Goal: Obtain resource: Download file/media

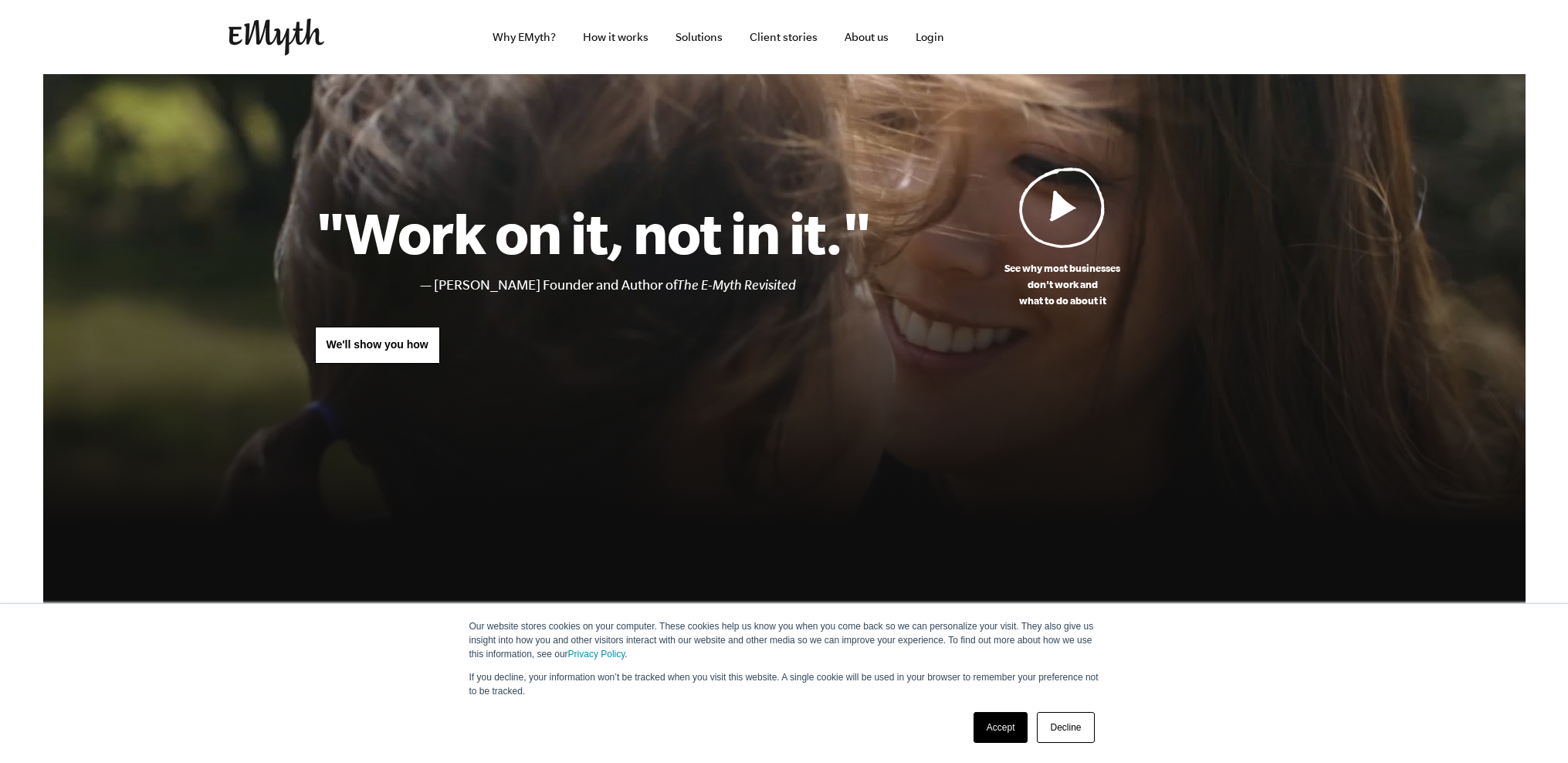
click at [1065, 728] on link "Decline" at bounding box center [1065, 727] width 57 height 31
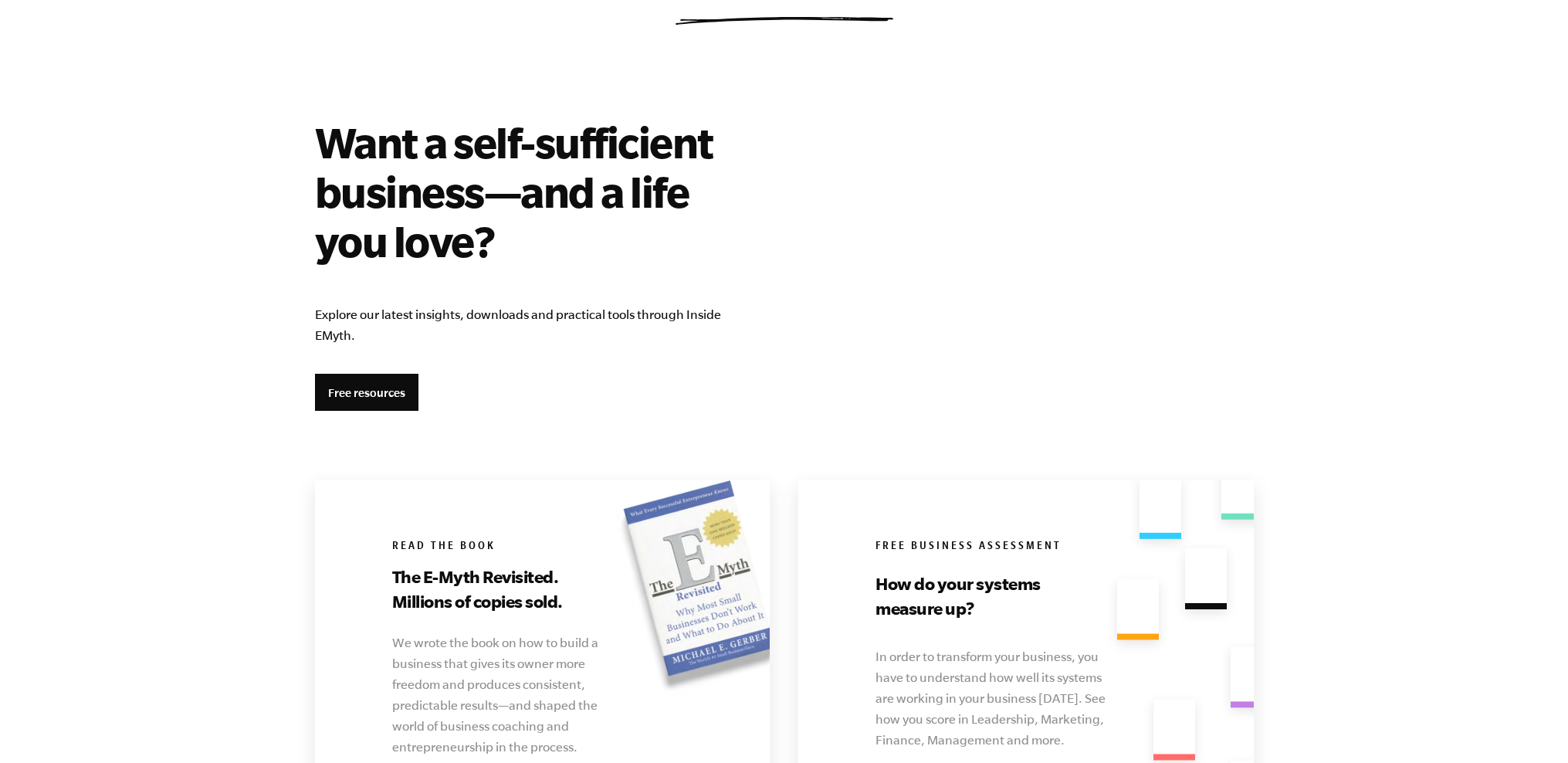
scroll to position [2619, 0]
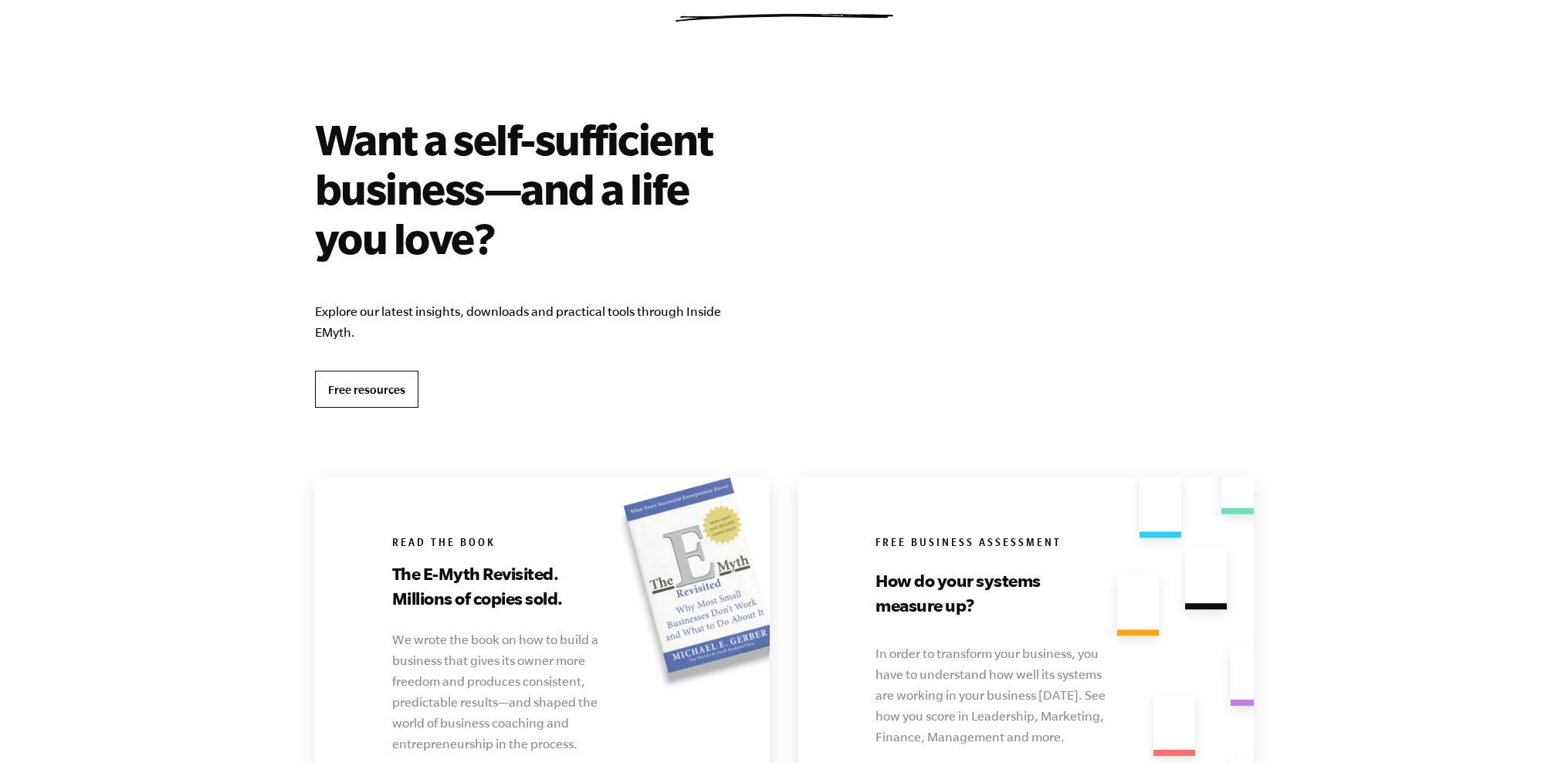
click at [366, 391] on link "Free resources" at bounding box center [367, 388] width 104 height 37
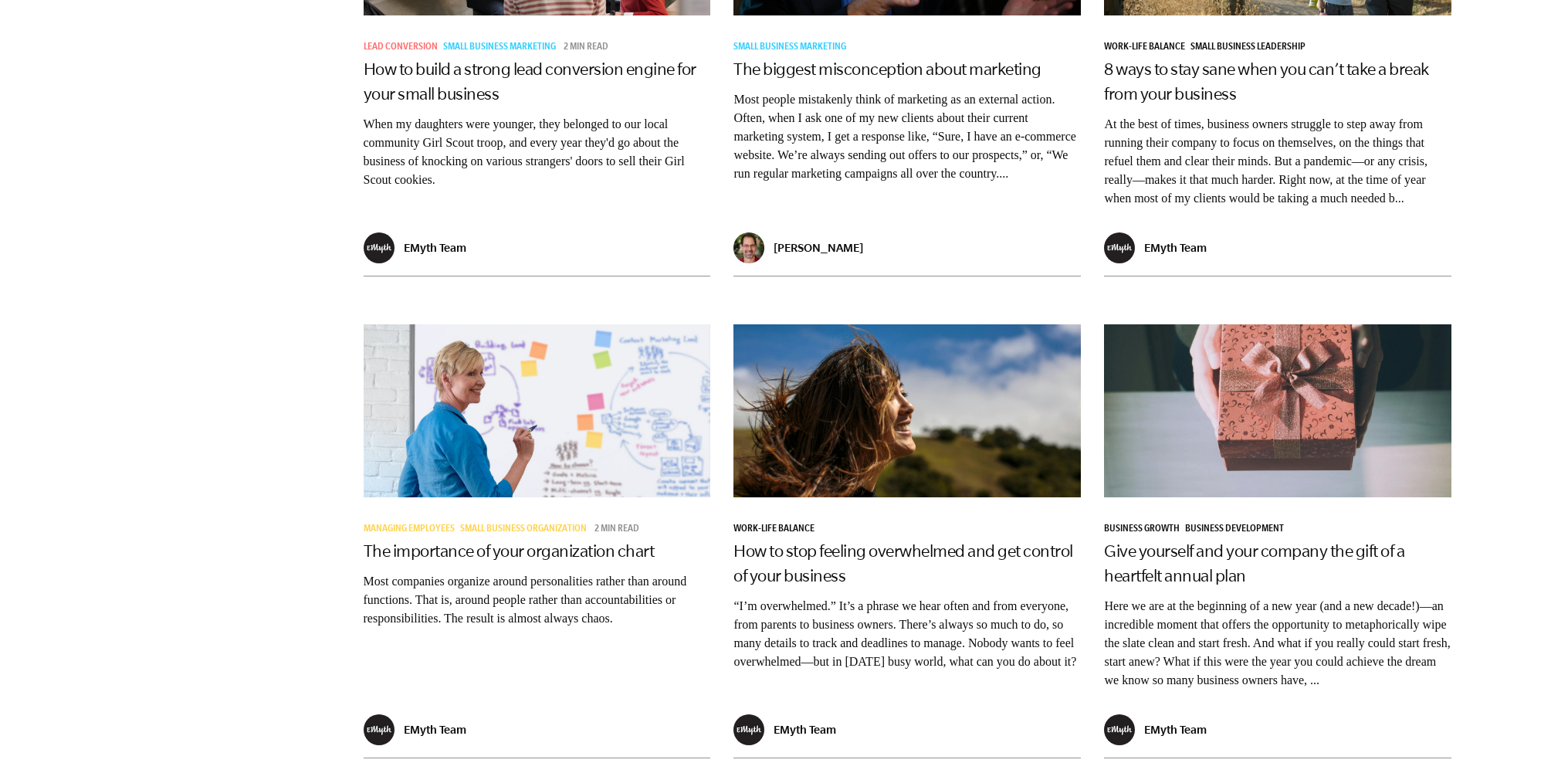
scroll to position [2489, 0]
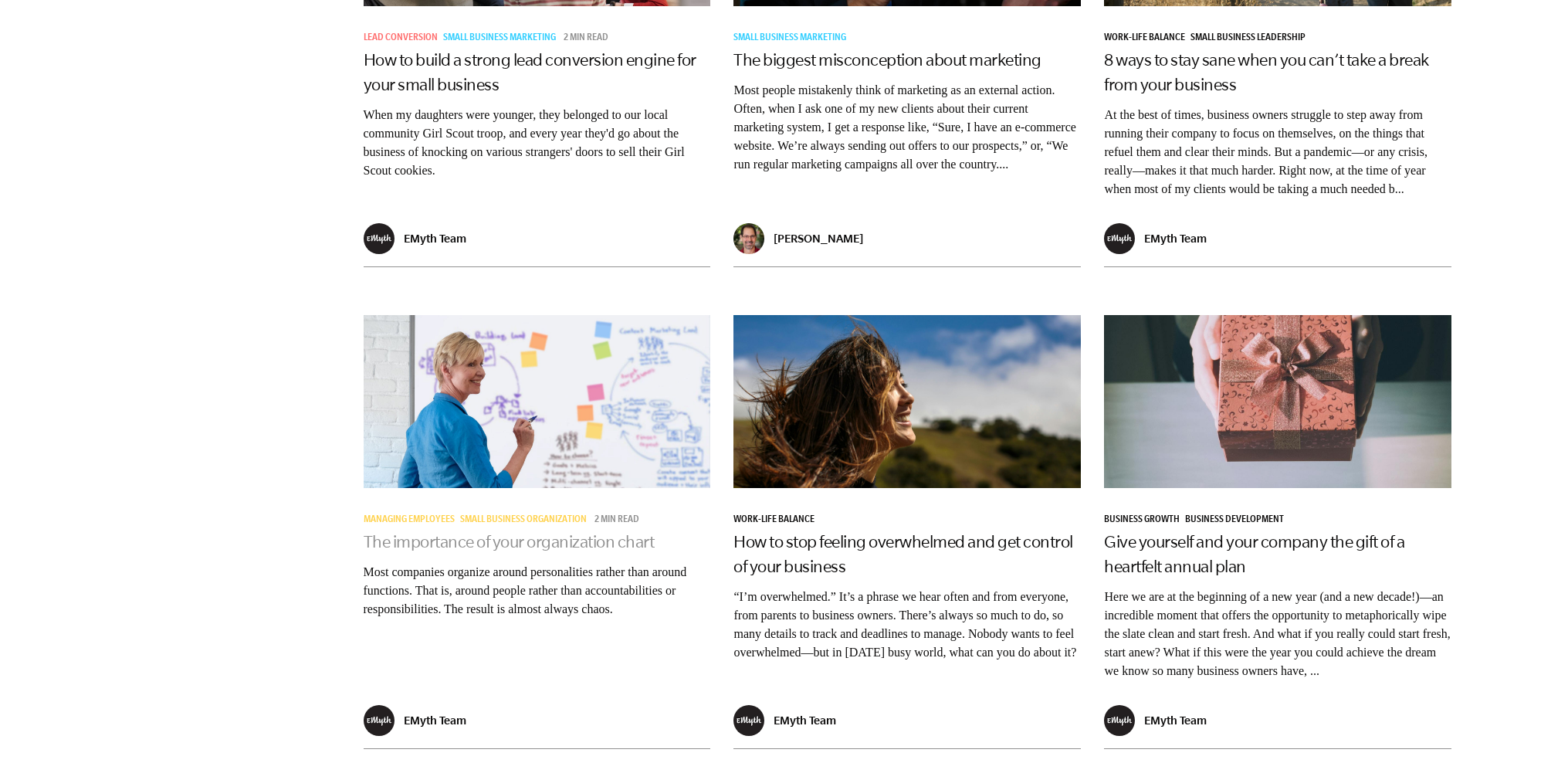
click at [450, 531] on link "The importance of your organization chart" at bounding box center [509, 540] width 291 height 19
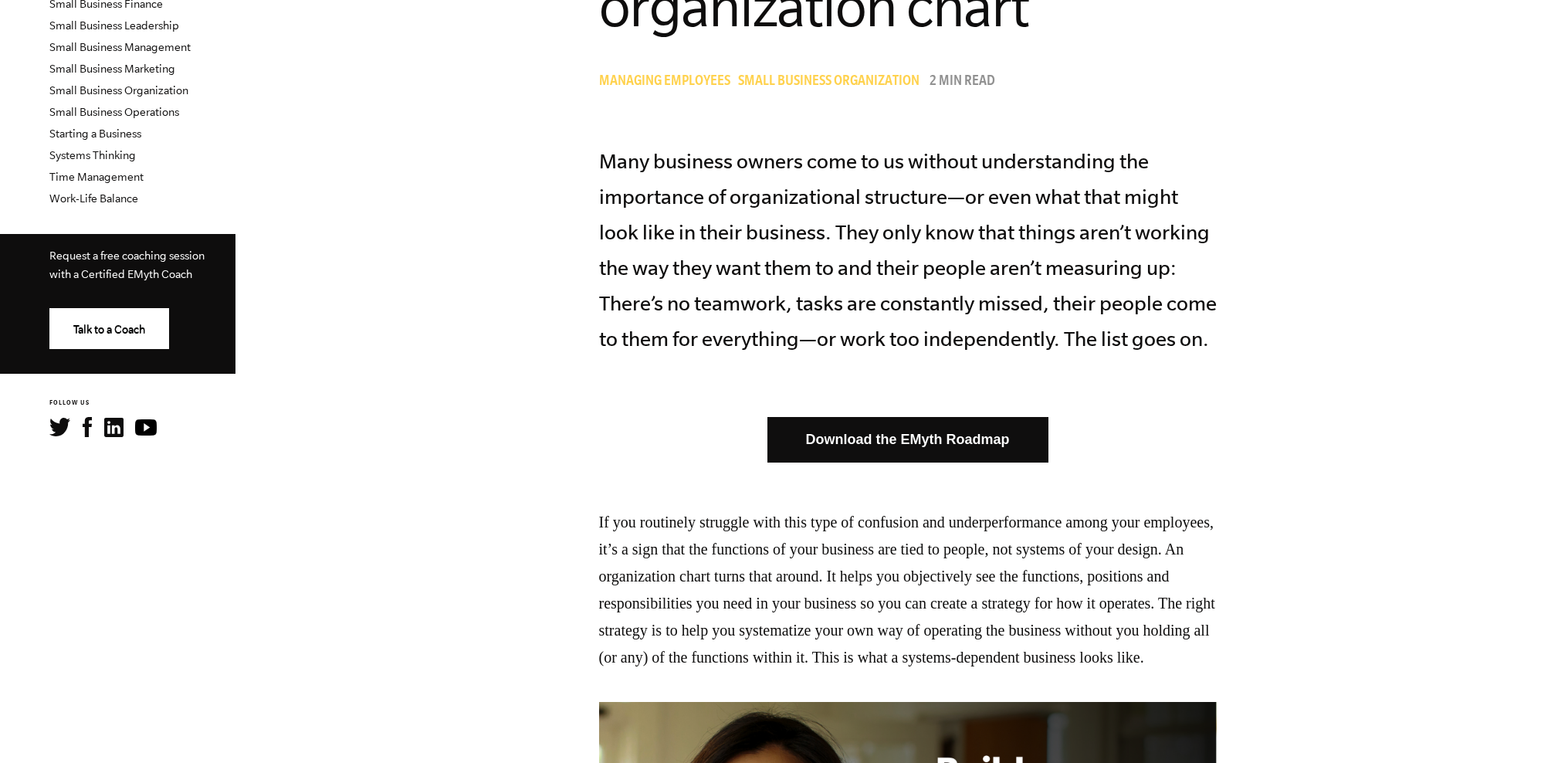
scroll to position [537, 0]
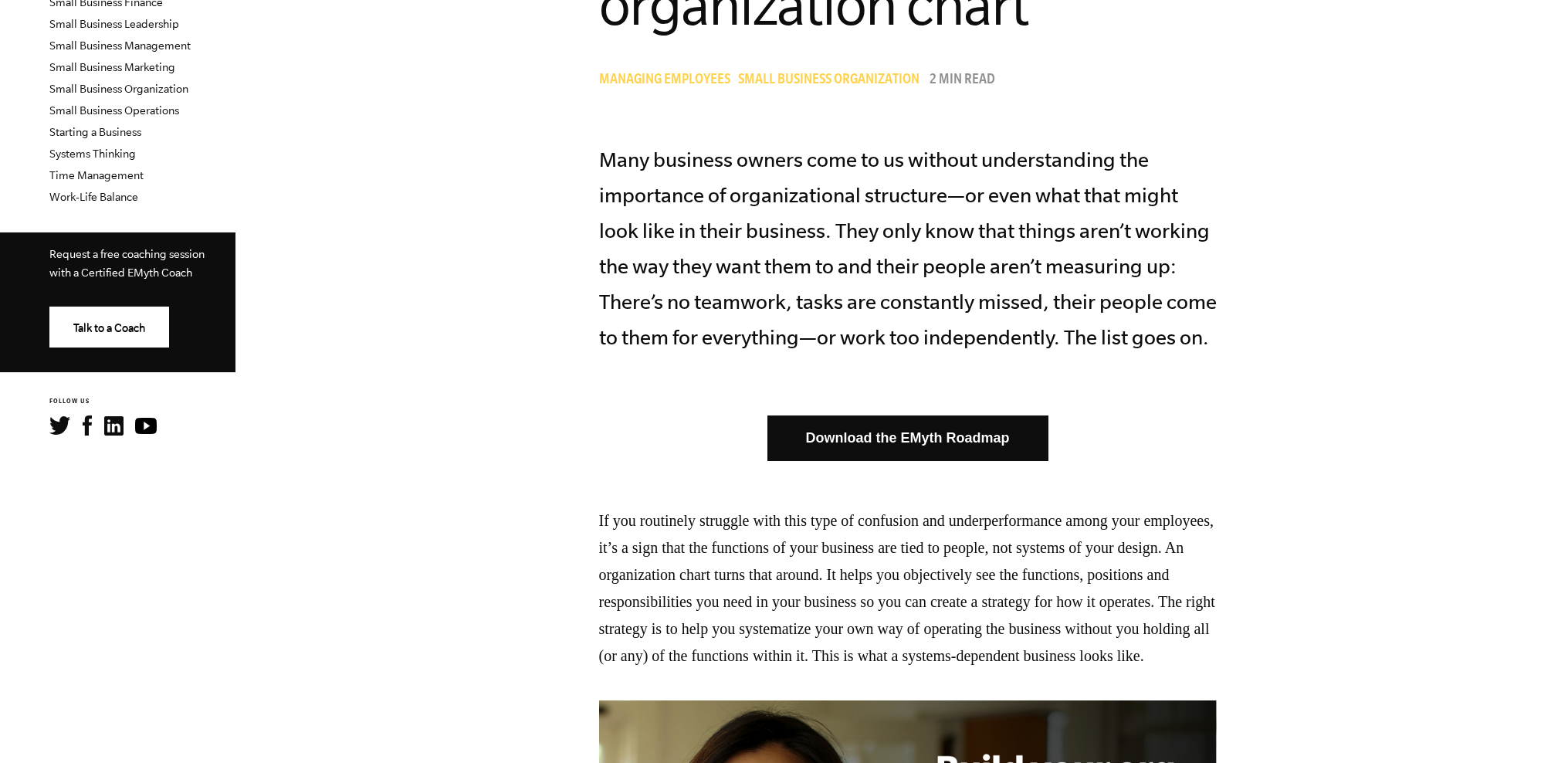
click at [839, 437] on link "Download the EMyth Roadmap" at bounding box center [908, 438] width 281 height 46
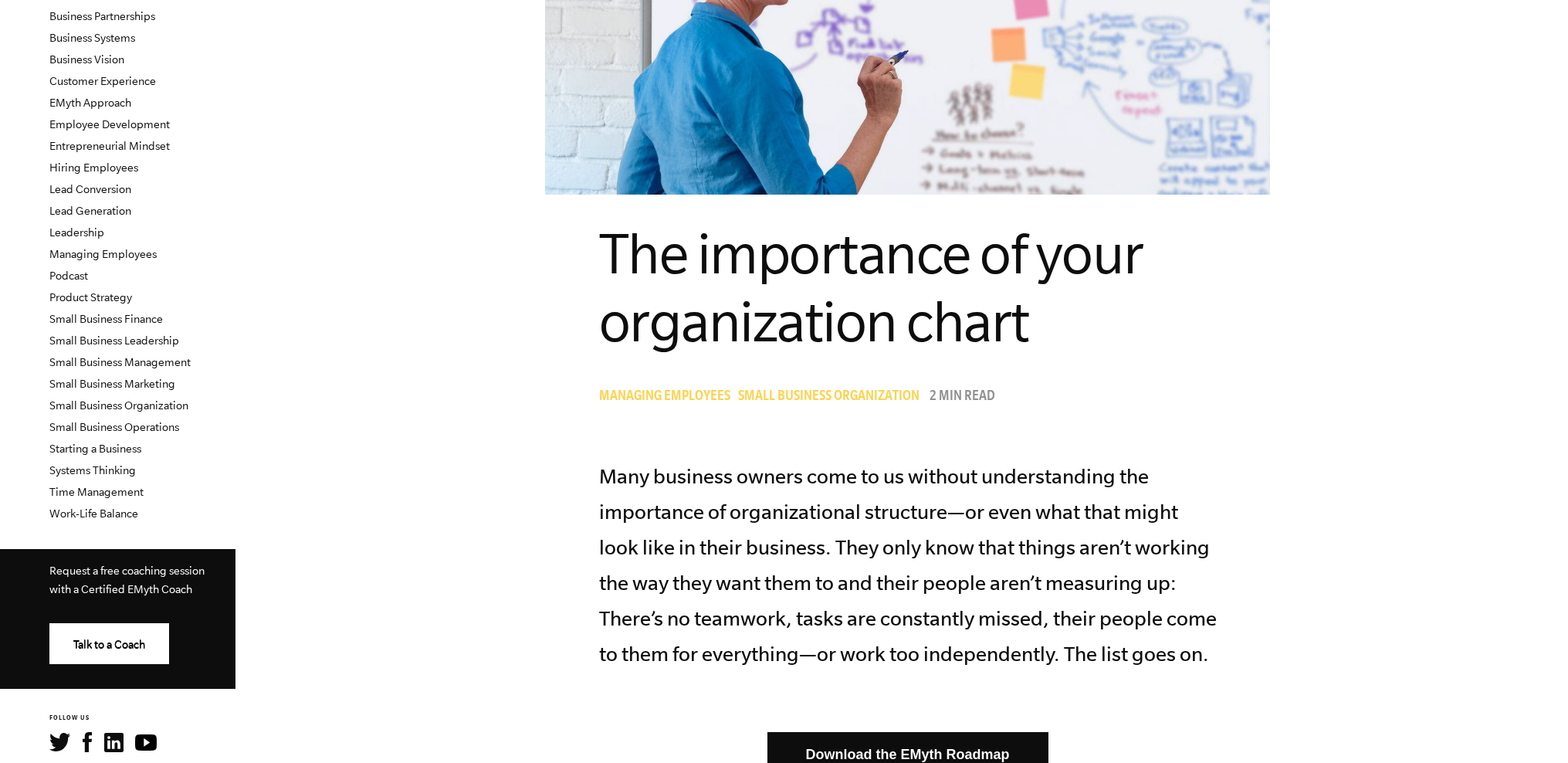
scroll to position [0, 0]
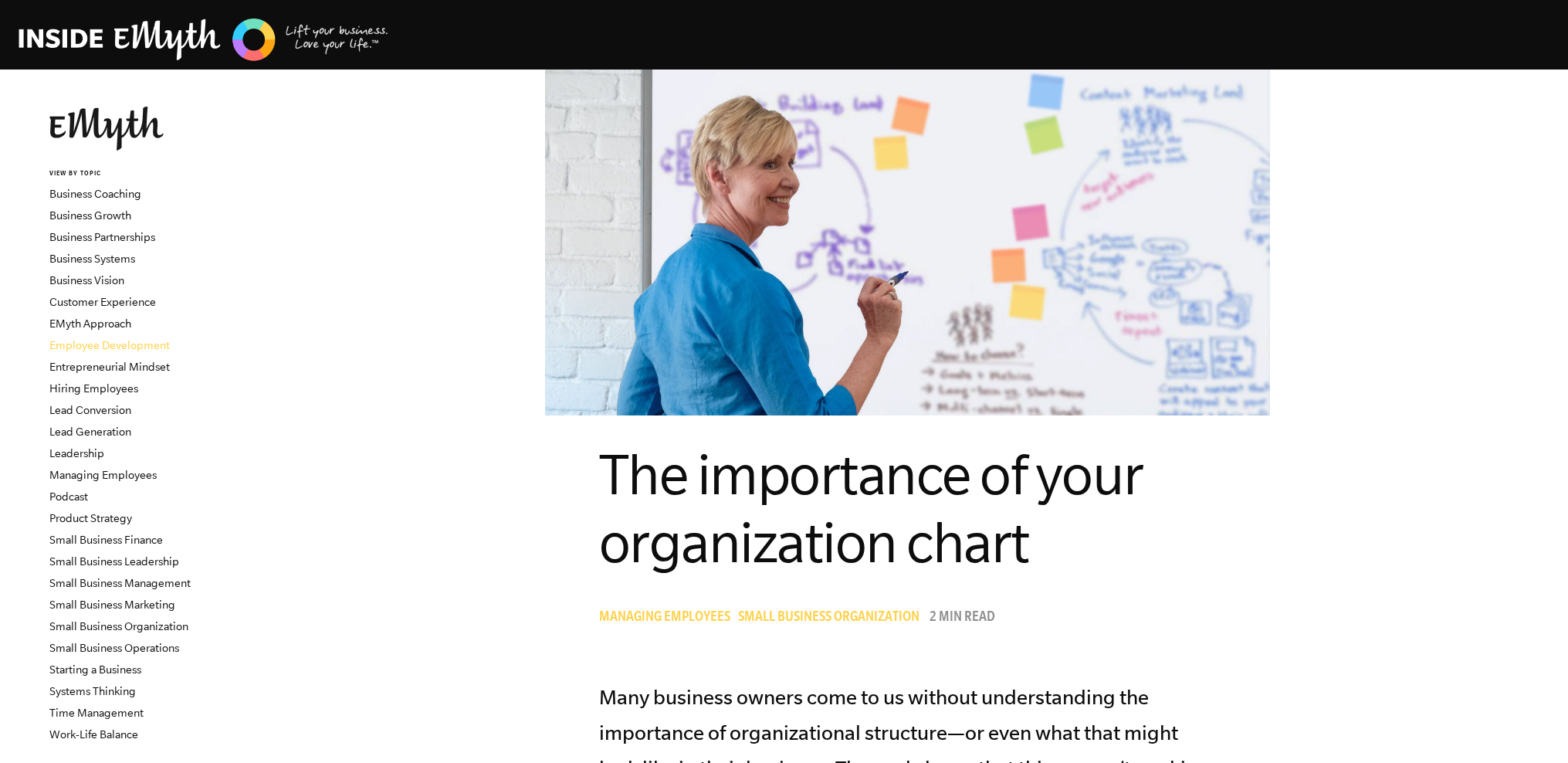
click at [132, 344] on link "Employee Development" at bounding box center [110, 345] width 121 height 13
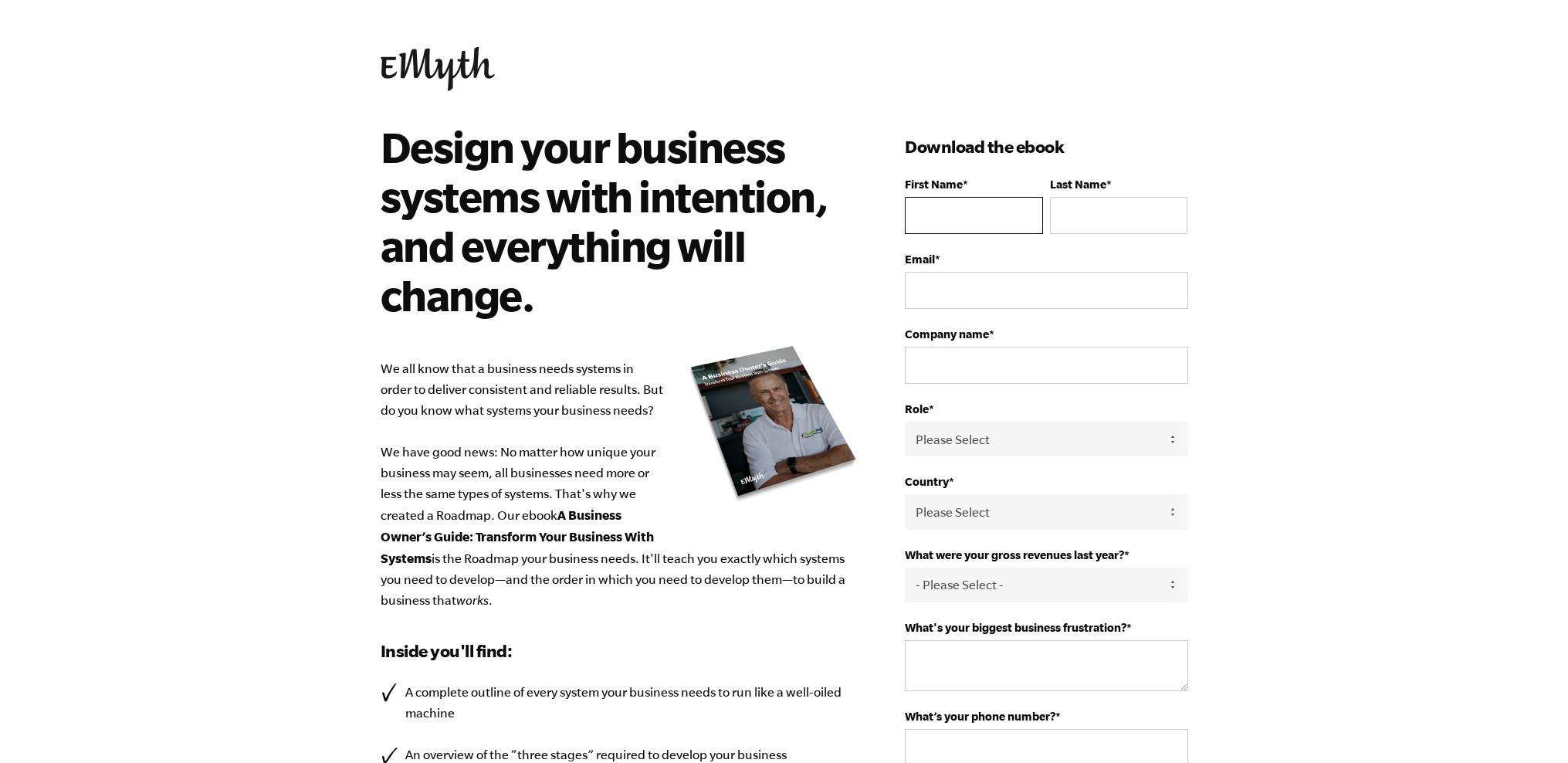
click at [941, 221] on input "First Name *" at bounding box center [973, 215] width 138 height 37
type input "OTAVIO"
type input "MARQUES"
type input "Monty Lou Media Group"
select select "United States"
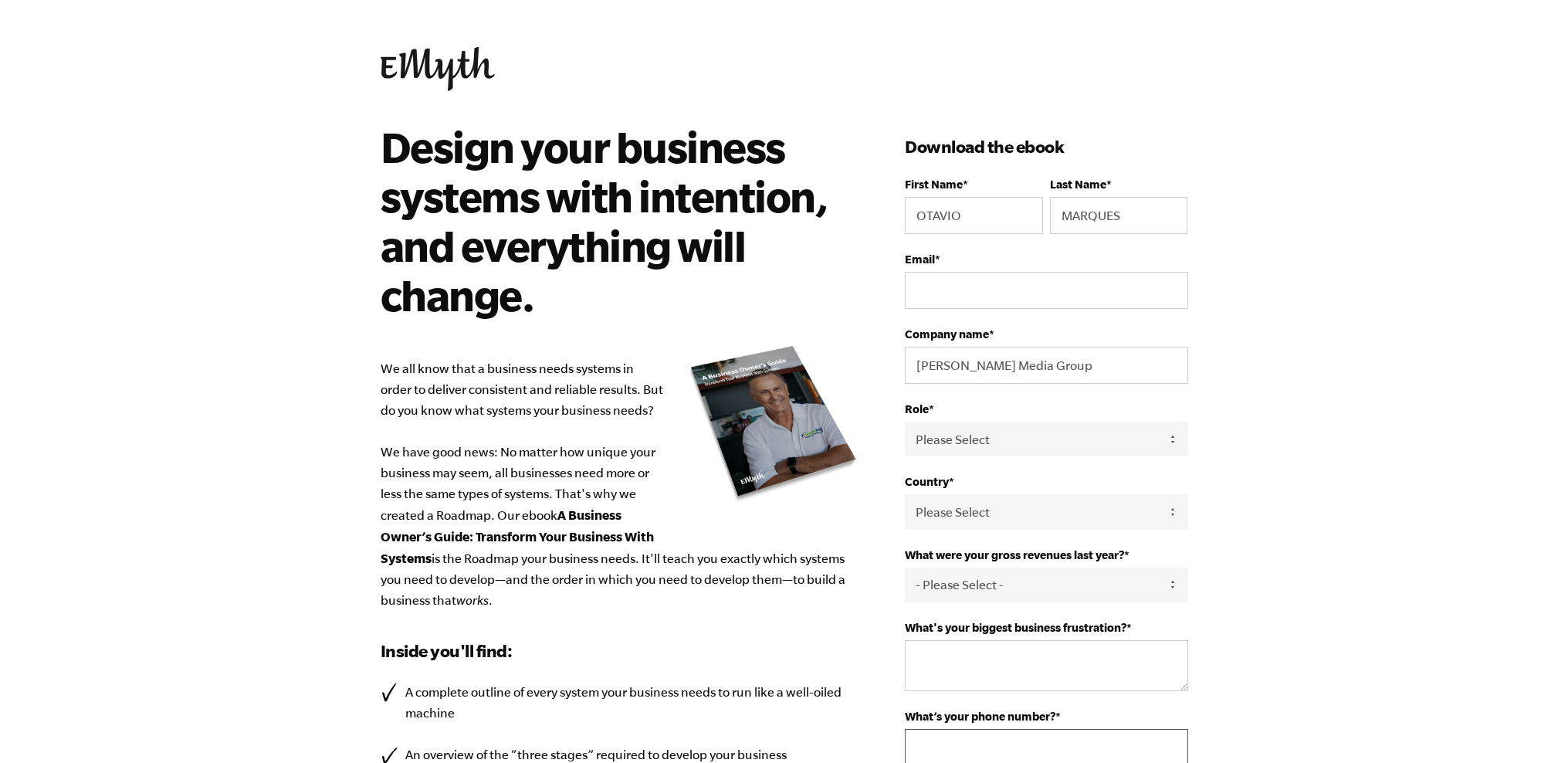
type input "13213479004"
click at [1011, 441] on select "Please Select Owner Partner / Co-Owner Executive Employee / Other" at bounding box center [1046, 438] width 283 height 35
select select "Owner"
click at [904, 422] on select "Please Select Owner Partner / Co-Owner Executive Employee / Other" at bounding box center [1046, 438] width 283 height 35
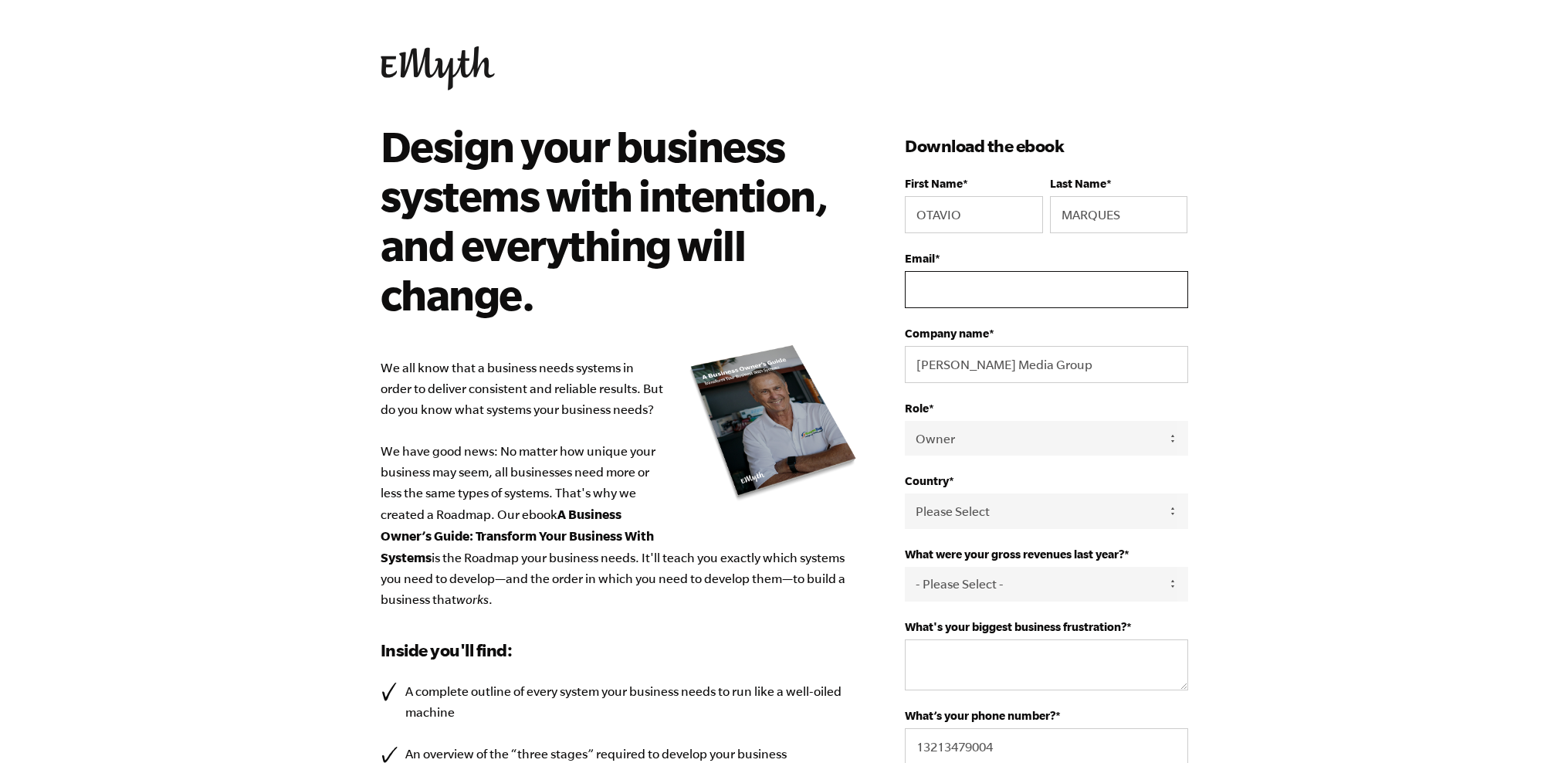
click at [956, 291] on input "Email *" at bounding box center [1046, 289] width 283 height 37
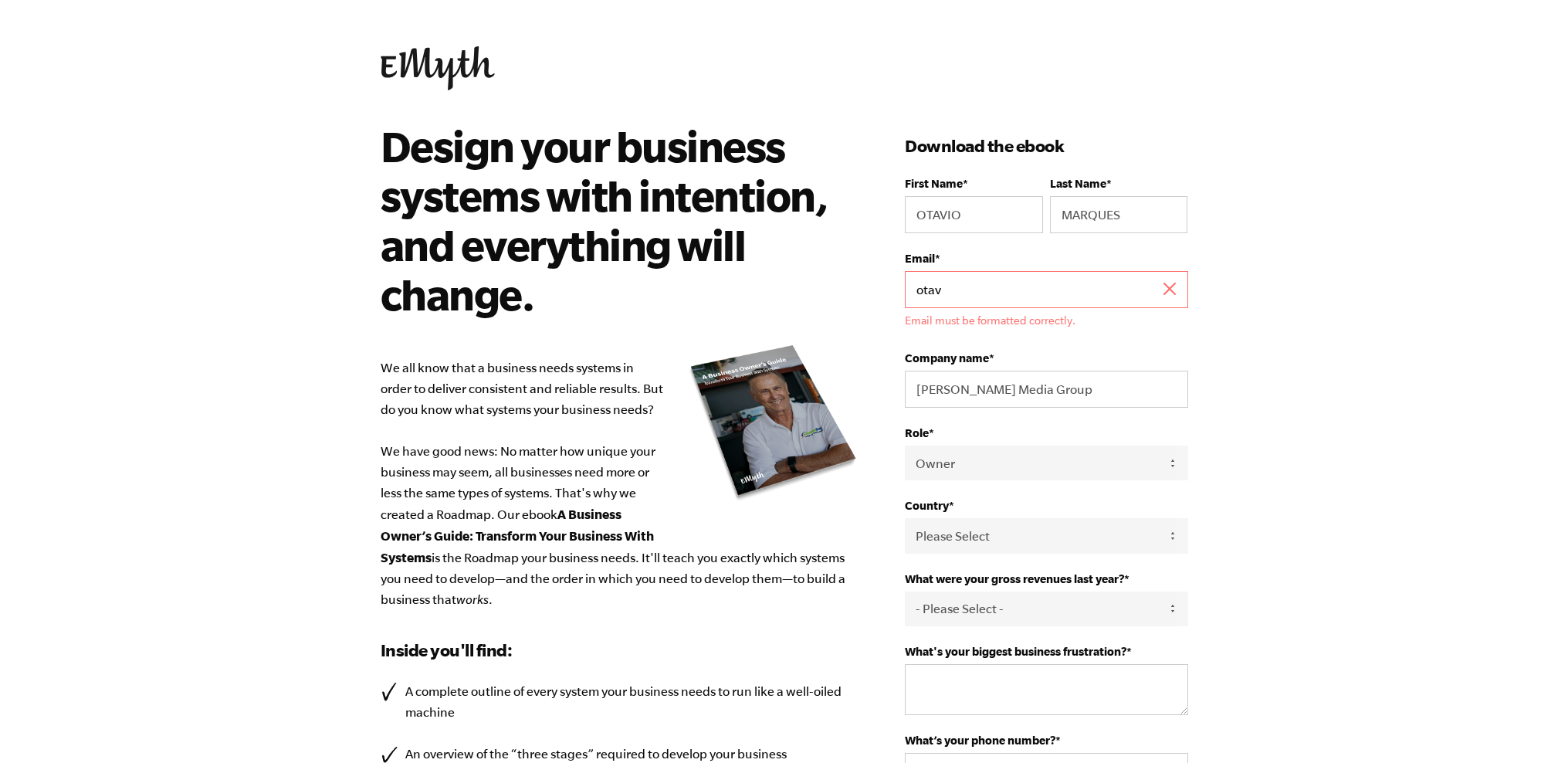
type input "otavio@montylou.com"
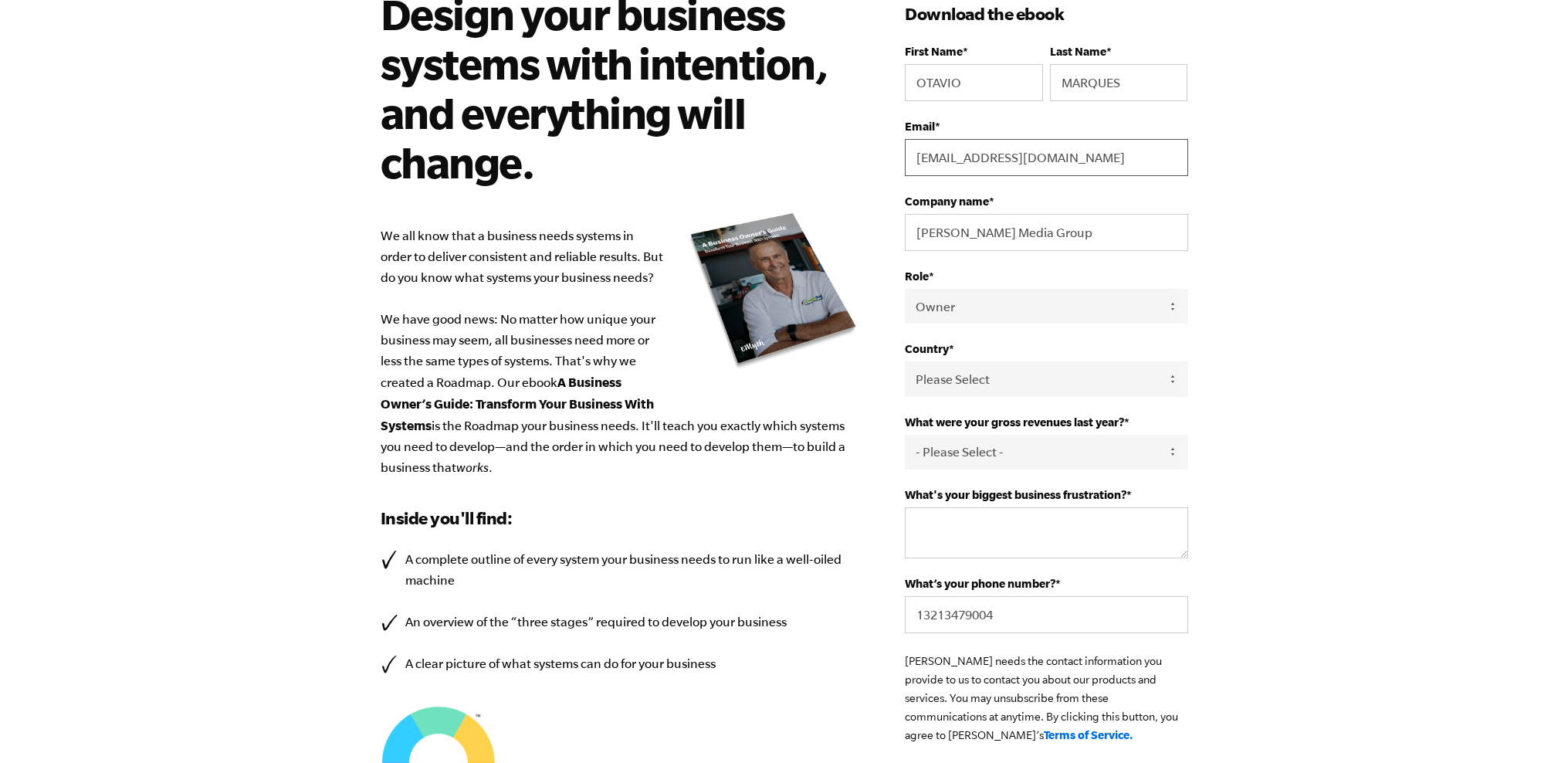
scroll to position [133, 0]
click at [983, 448] on select "- Please Select - 0-75K 76-150K 151-275K 276-500K 501-750K 751-1M 1-2.5M 2.5-5M…" at bounding box center [1046, 451] width 283 height 35
select select "76-150K"
click at [904, 435] on select "- Please Select - 0-75K 76-150K 151-275K 276-500K 501-750K 751-1M 1-2.5M 2.5-5M…" at bounding box center [1046, 451] width 283 height 35
click at [976, 540] on textarea "What's your biggest business frustration? *" at bounding box center [1046, 531] width 283 height 51
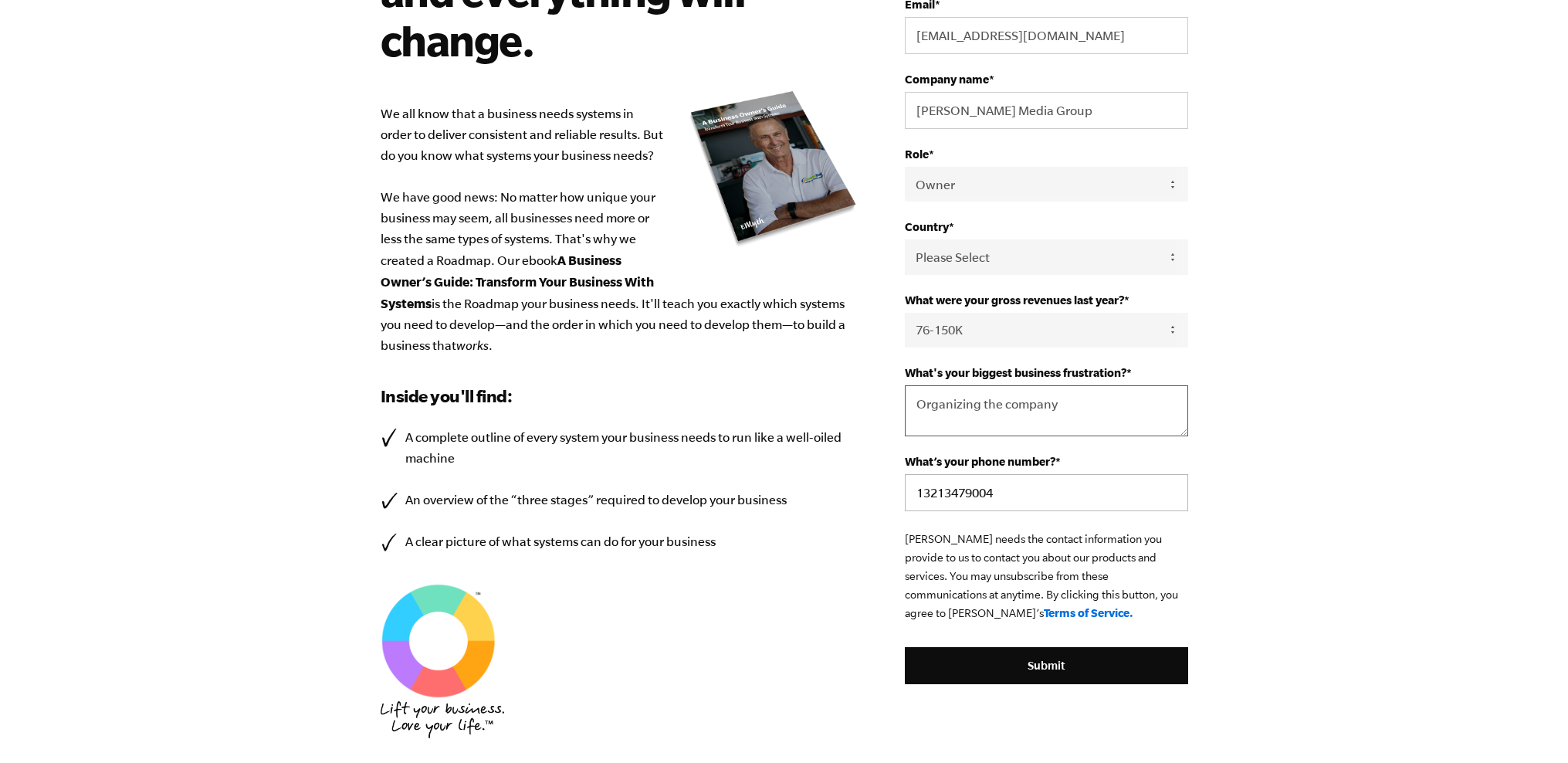
scroll to position [259, 0]
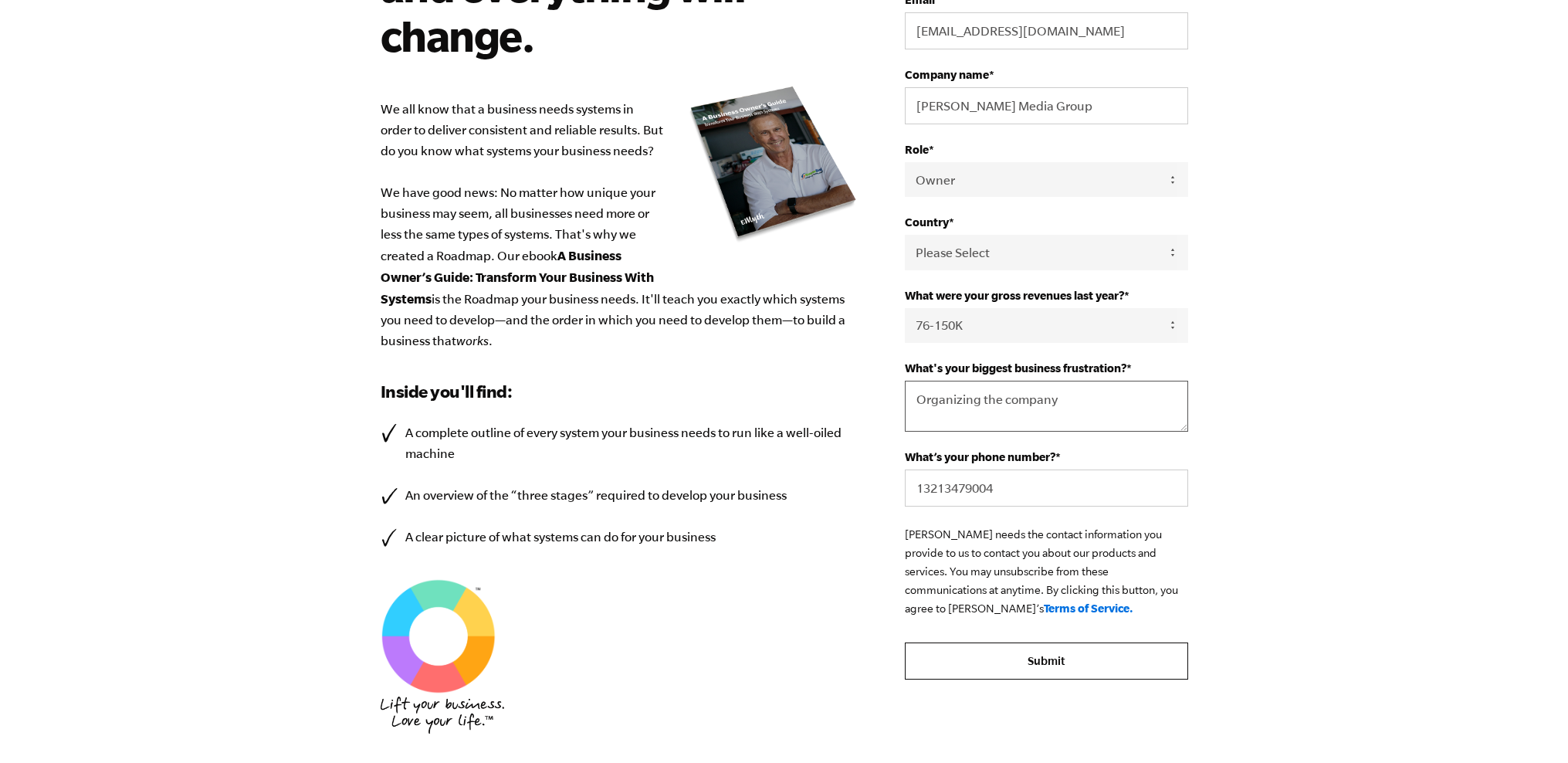
type textarea "Organizing the company"
click at [1022, 656] on input "Submit" at bounding box center [1046, 660] width 283 height 37
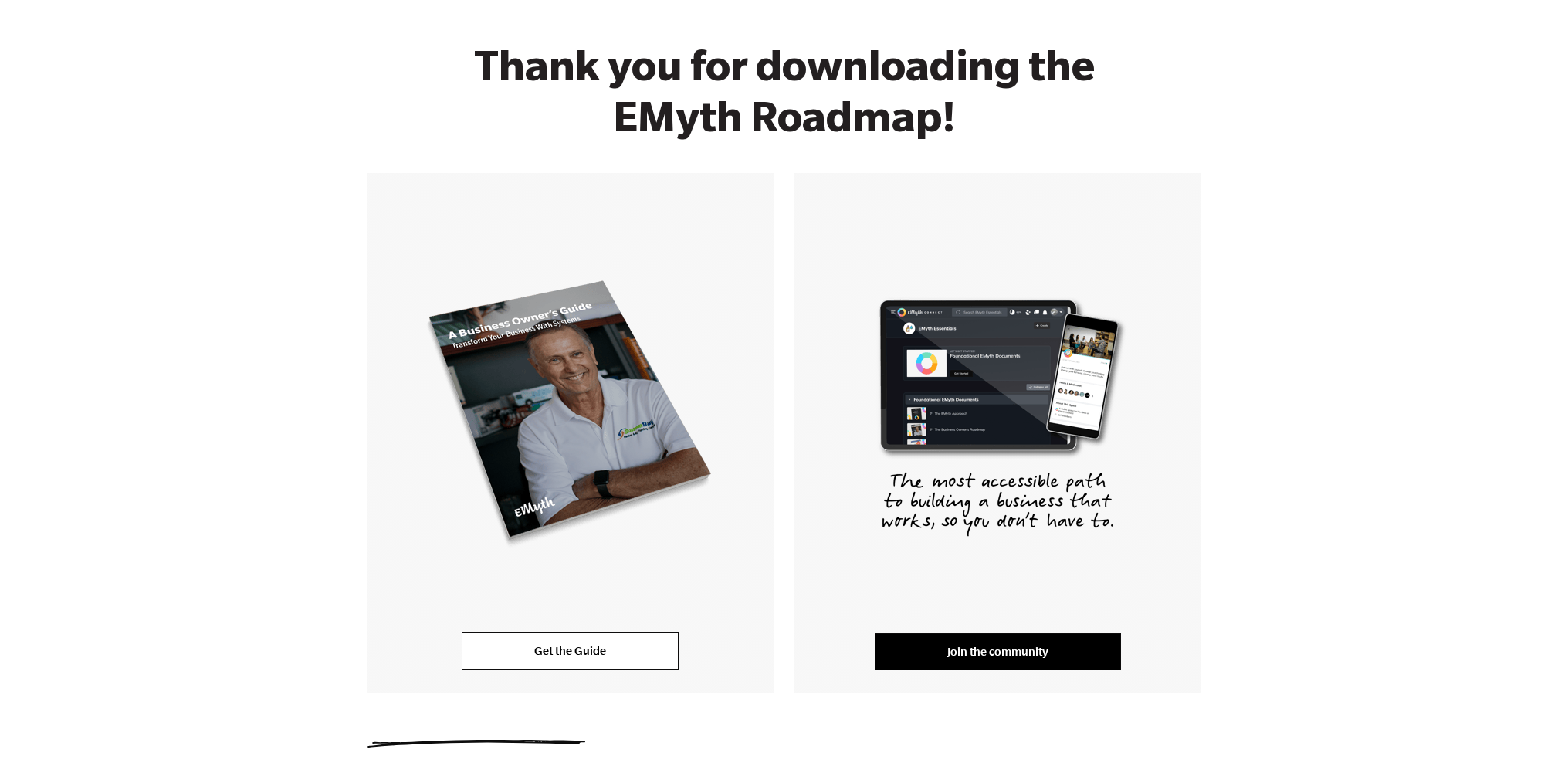
scroll to position [172, 0]
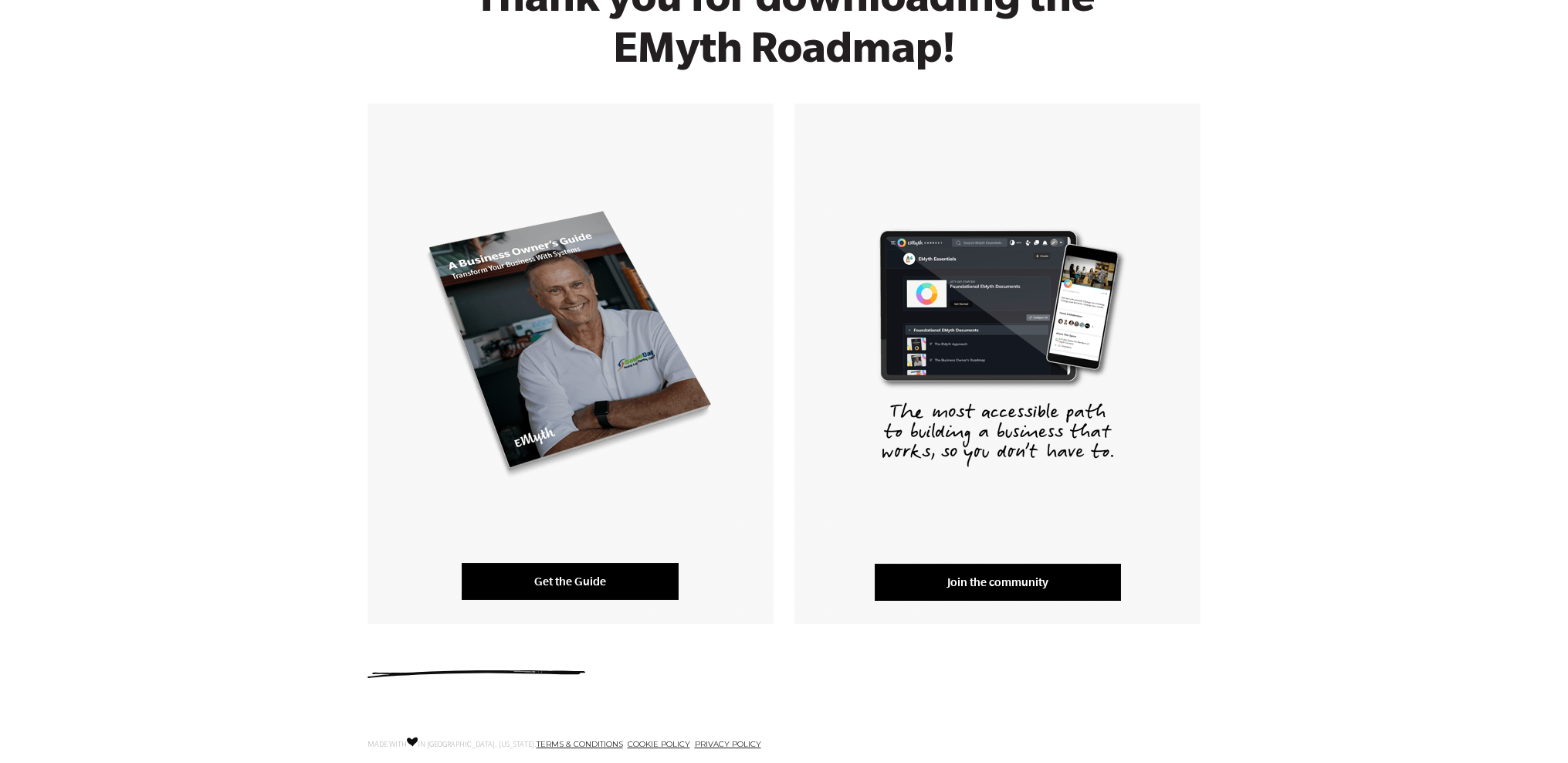
click at [558, 578] on link "Get the Guide" at bounding box center [569, 581] width 217 height 37
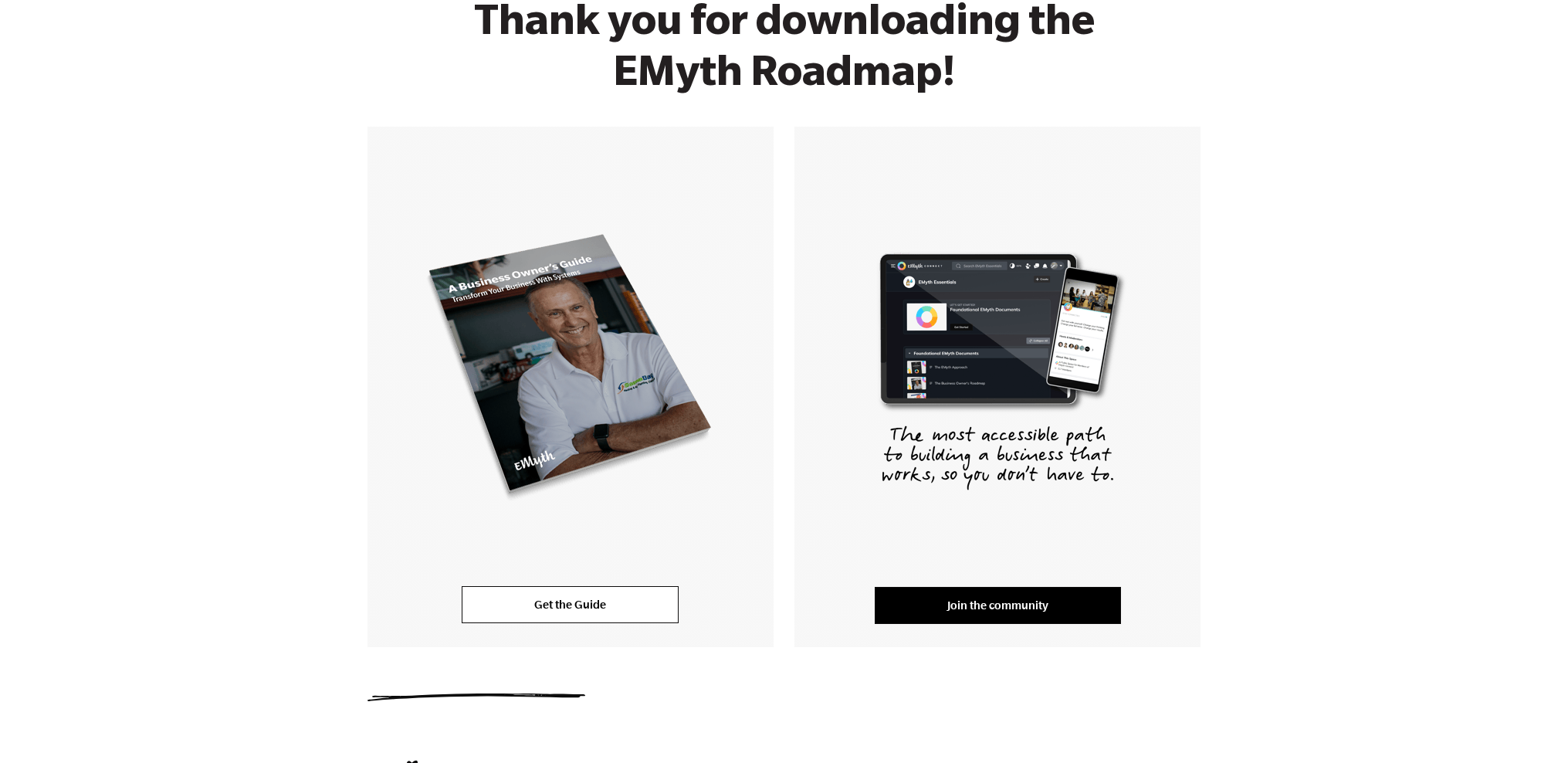
scroll to position [149, 0]
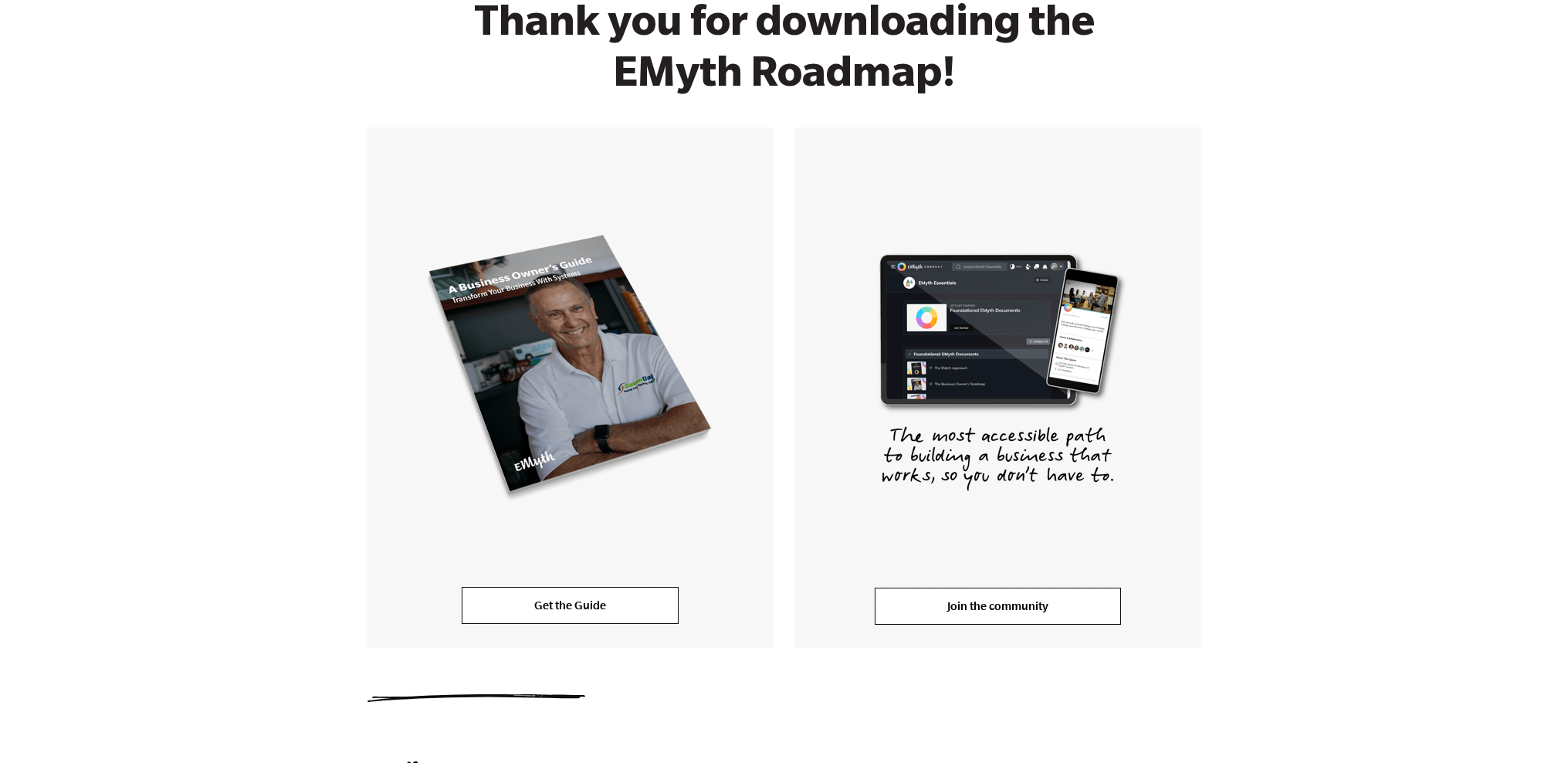
click at [986, 615] on link "Join the community" at bounding box center [997, 605] width 246 height 37
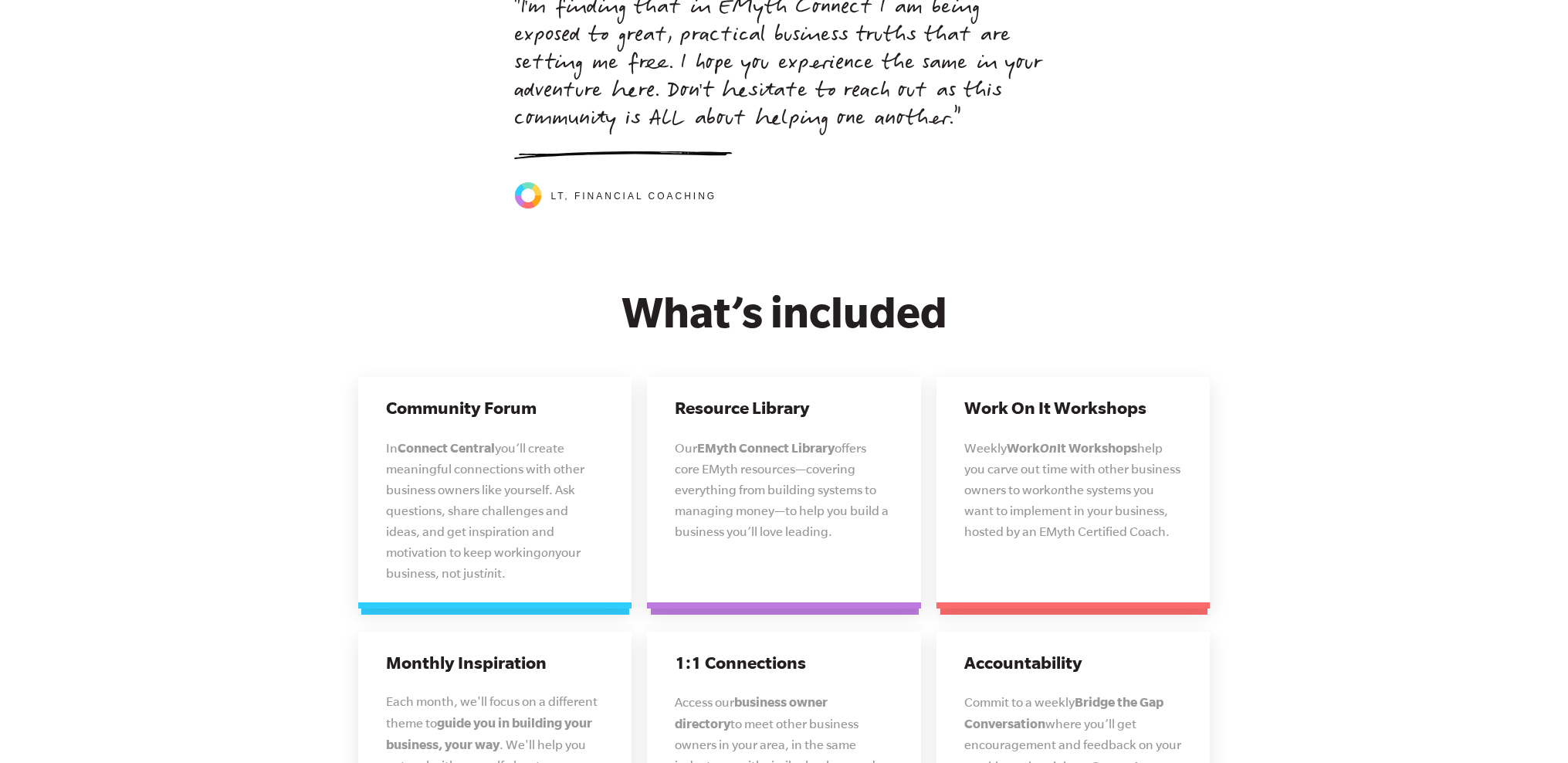
scroll to position [3502, 0]
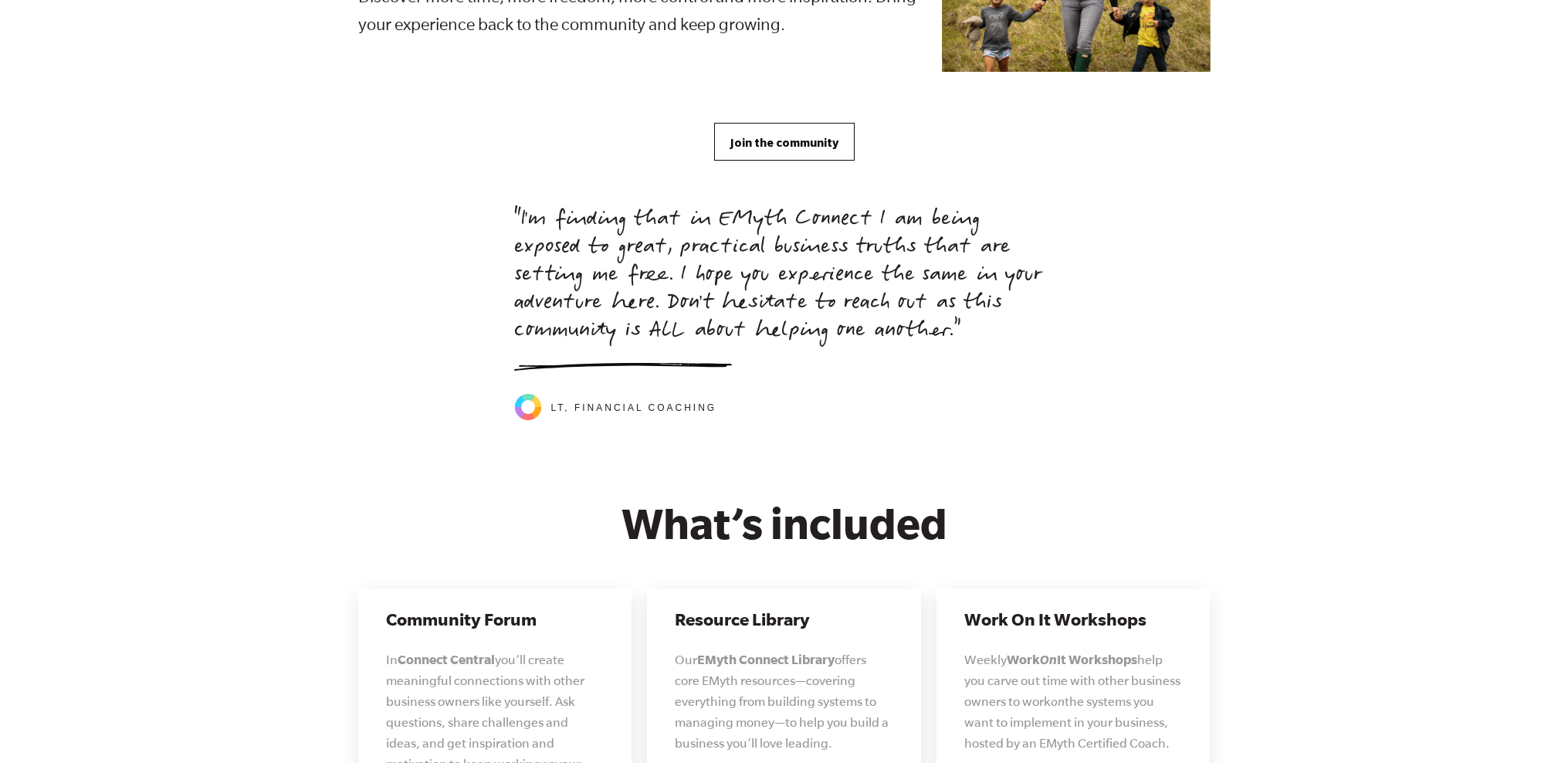
click at [779, 134] on span "Join the community" at bounding box center [784, 142] width 108 height 17
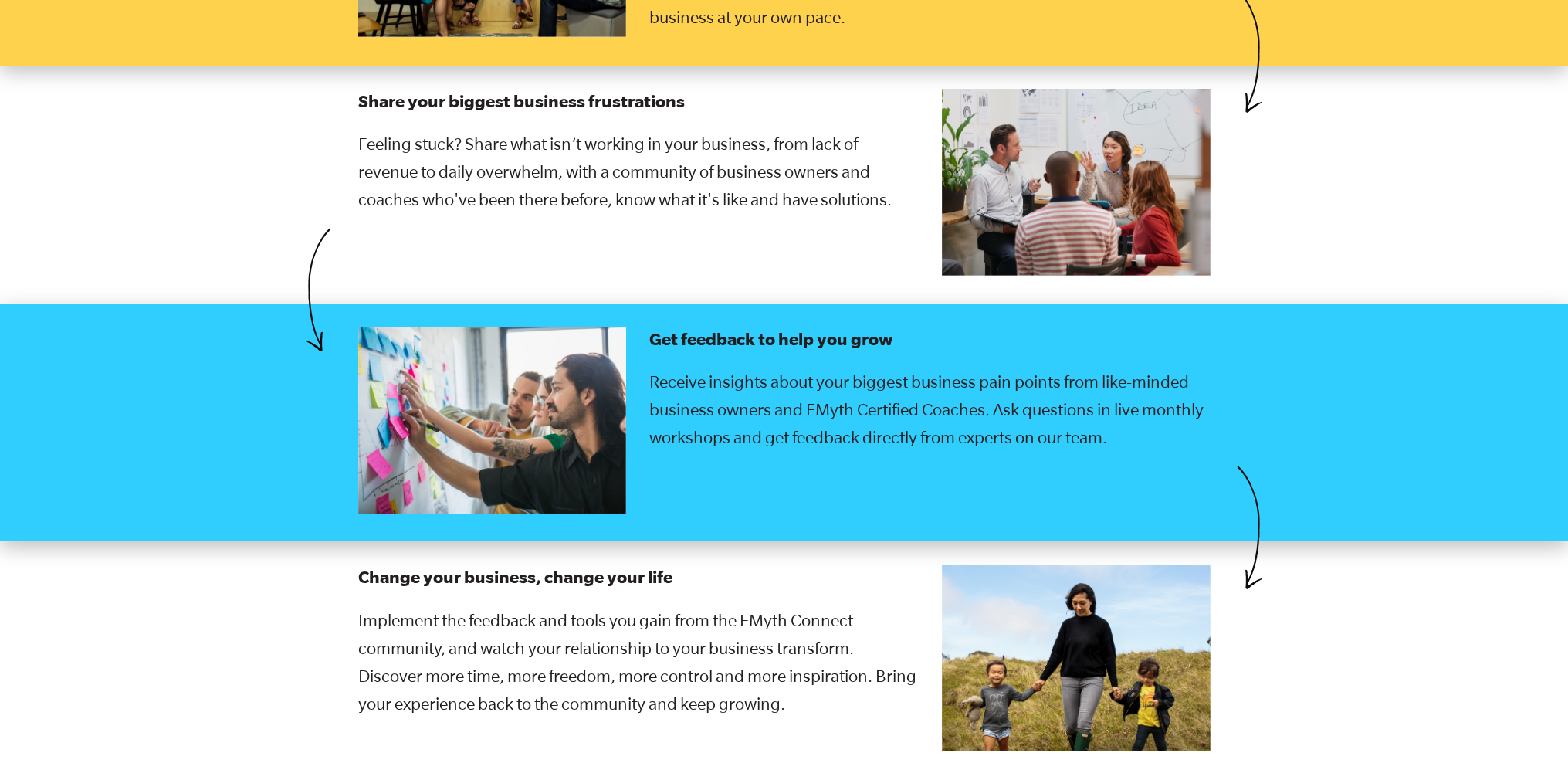
scroll to position [2454, 0]
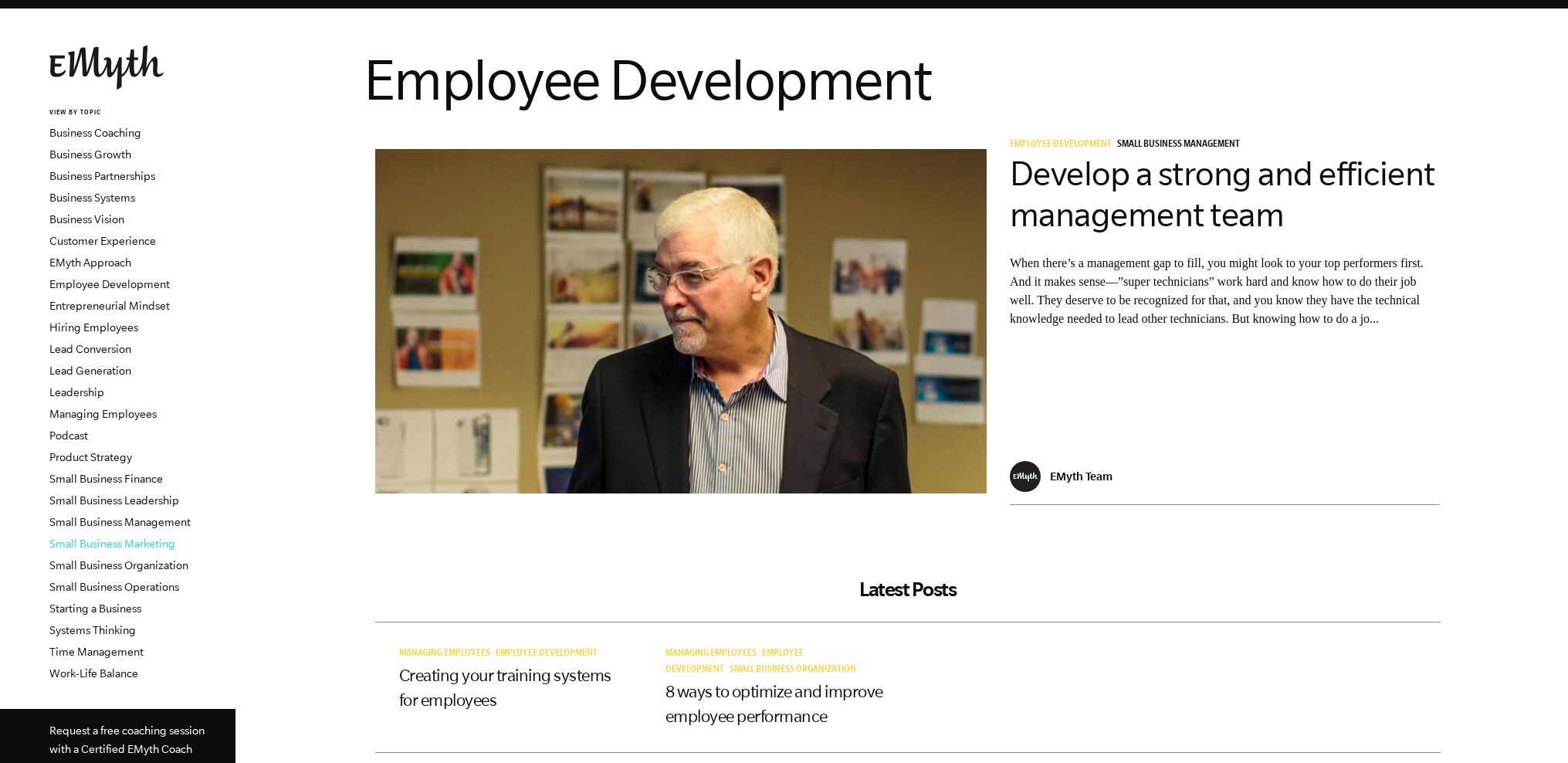
scroll to position [71, 0]
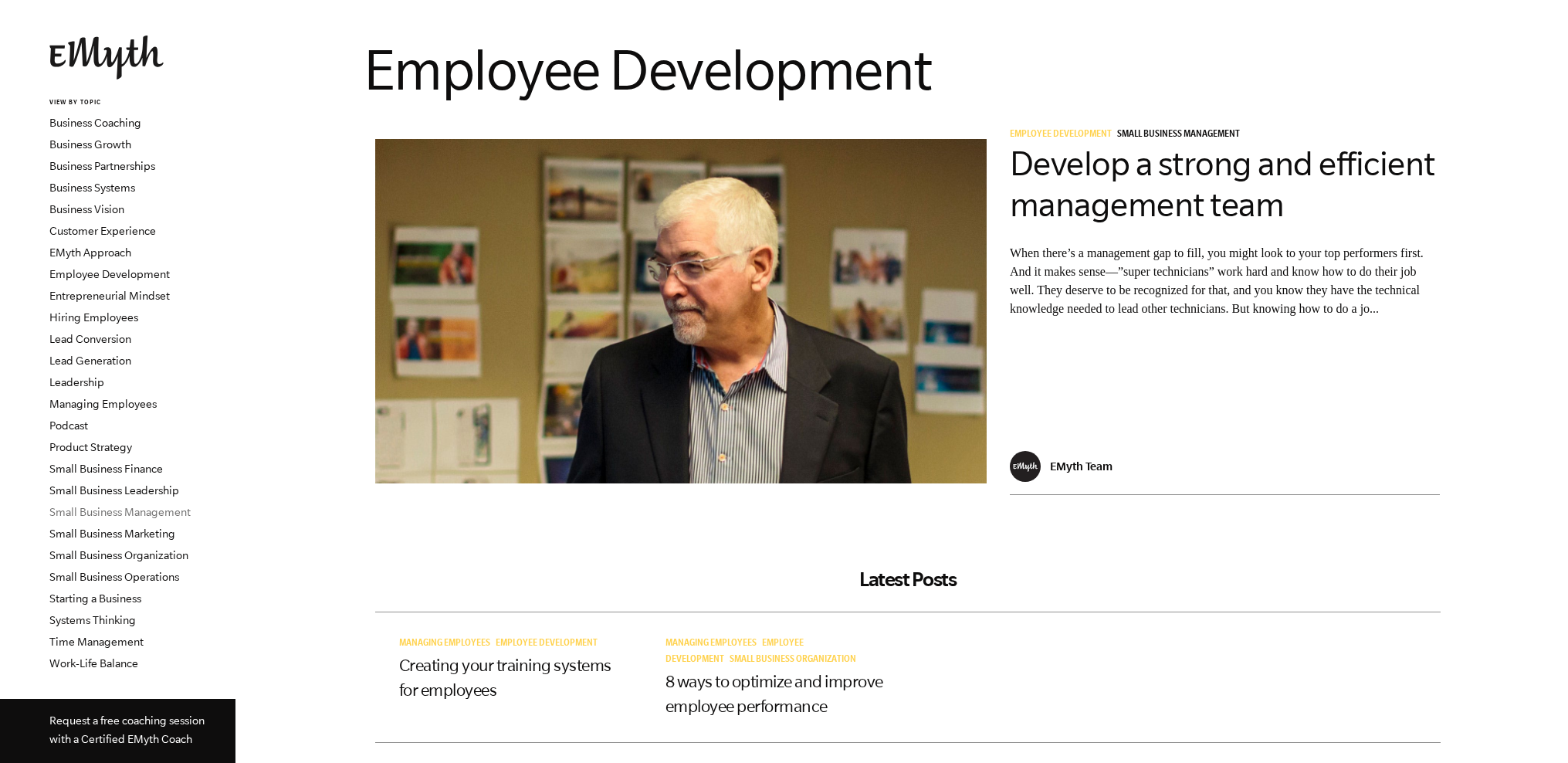
click at [122, 512] on link "Small Business Management" at bounding box center [120, 512] width 141 height 13
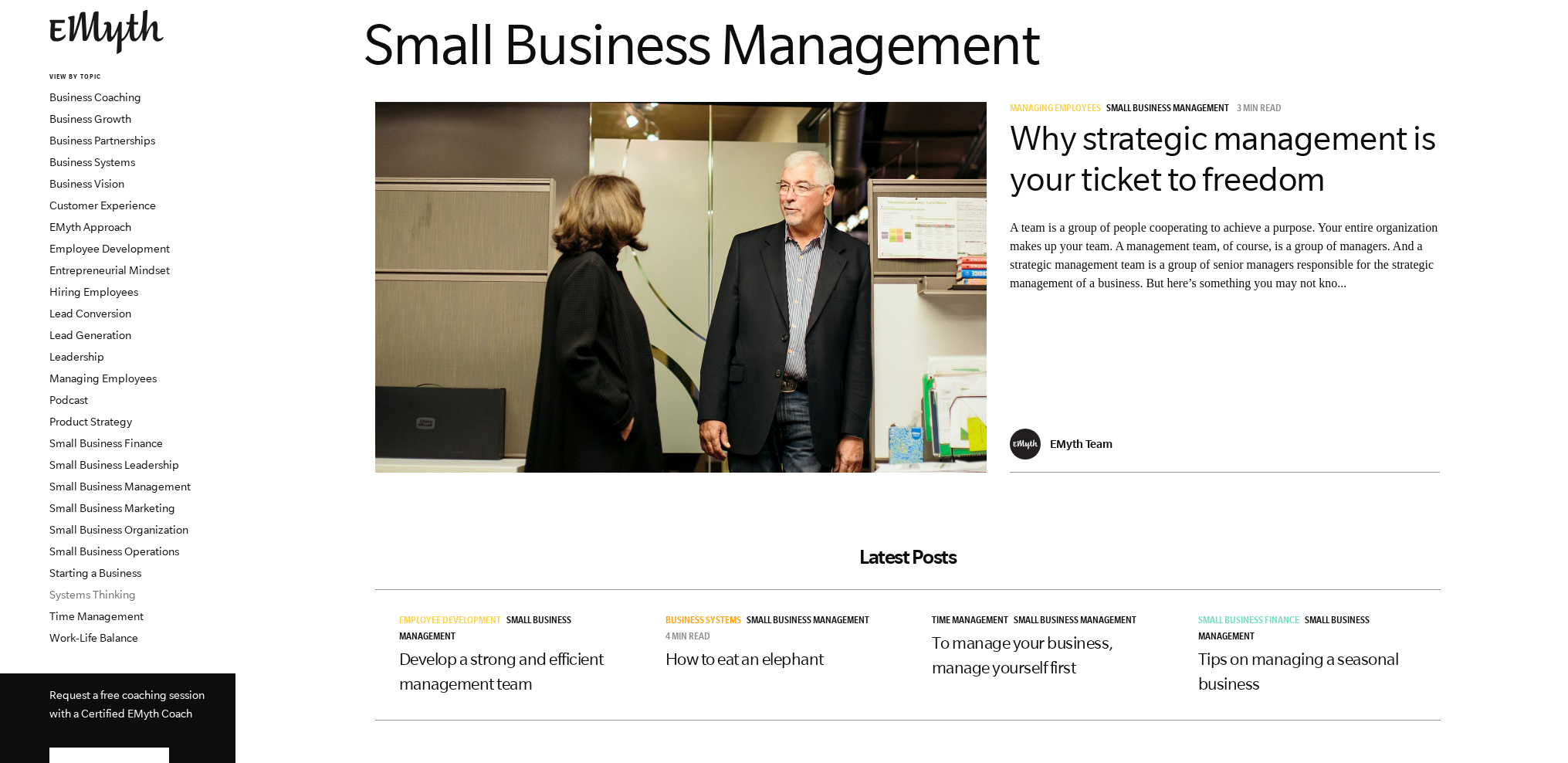
scroll to position [98, 0]
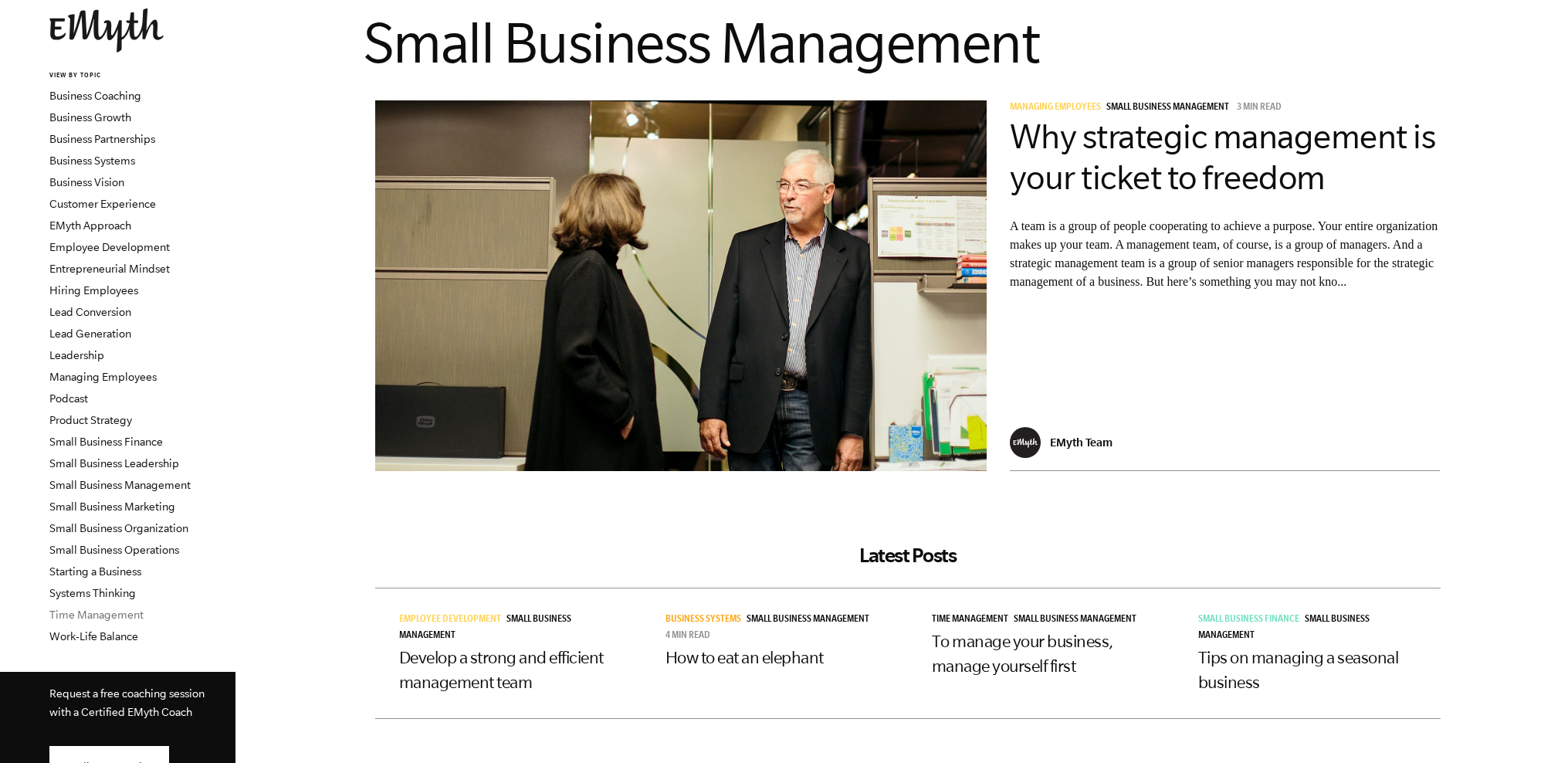
click at [104, 613] on link "Time Management" at bounding box center [96, 614] width 95 height 13
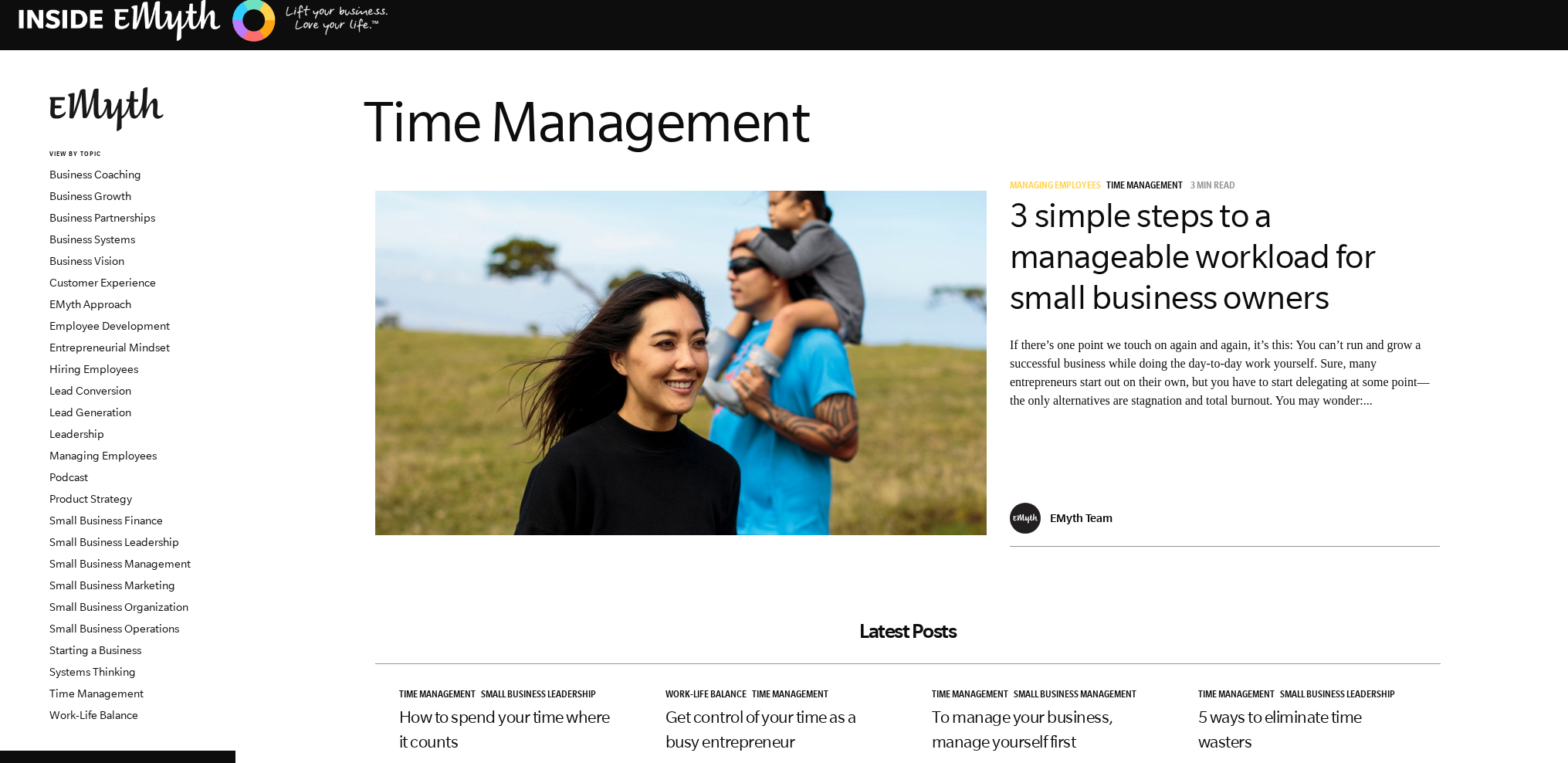
scroll to position [33, 0]
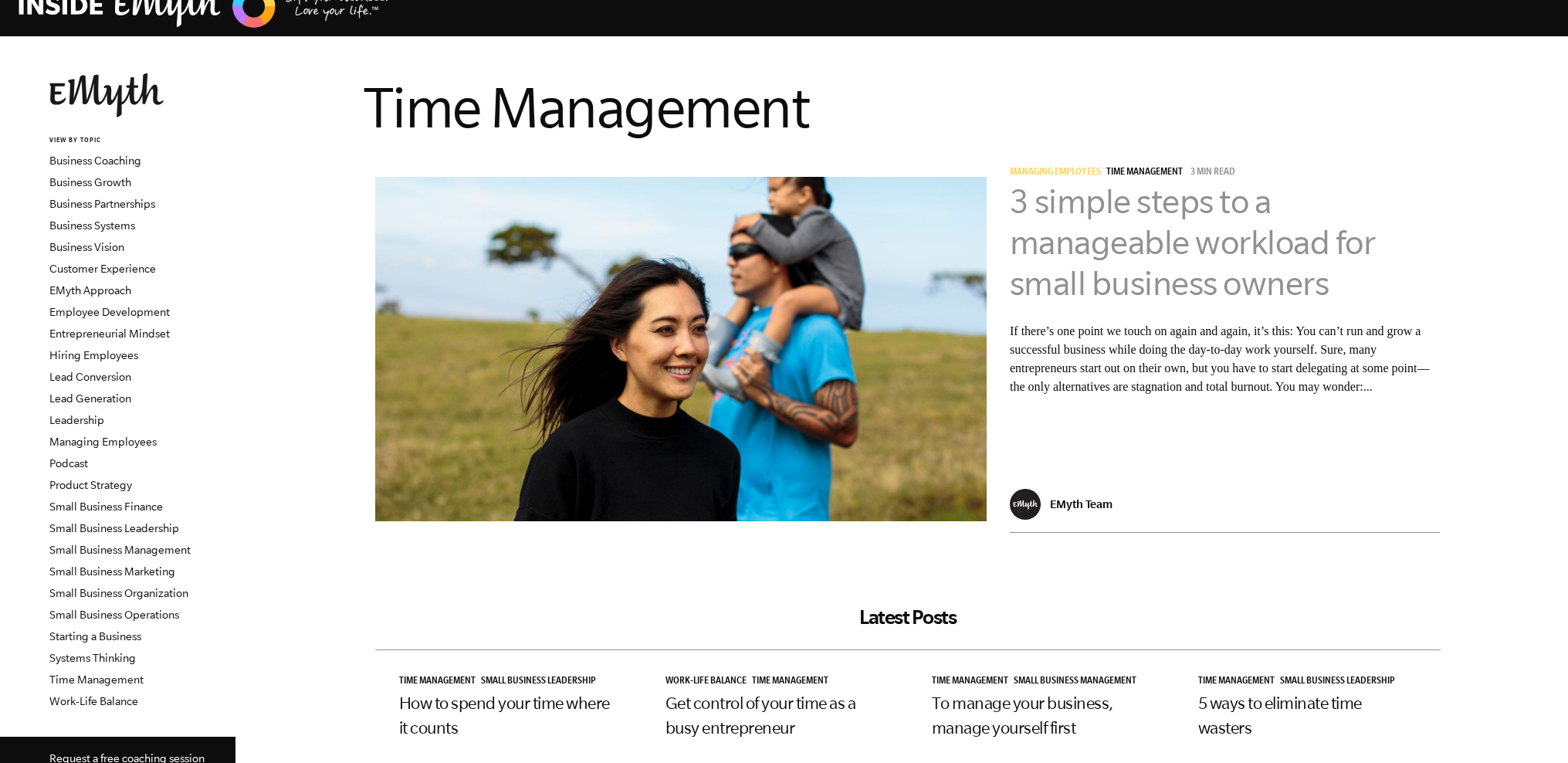
click at [1105, 283] on link "3 simple steps to a manageable workload for small business owners" at bounding box center [1192, 241] width 366 height 120
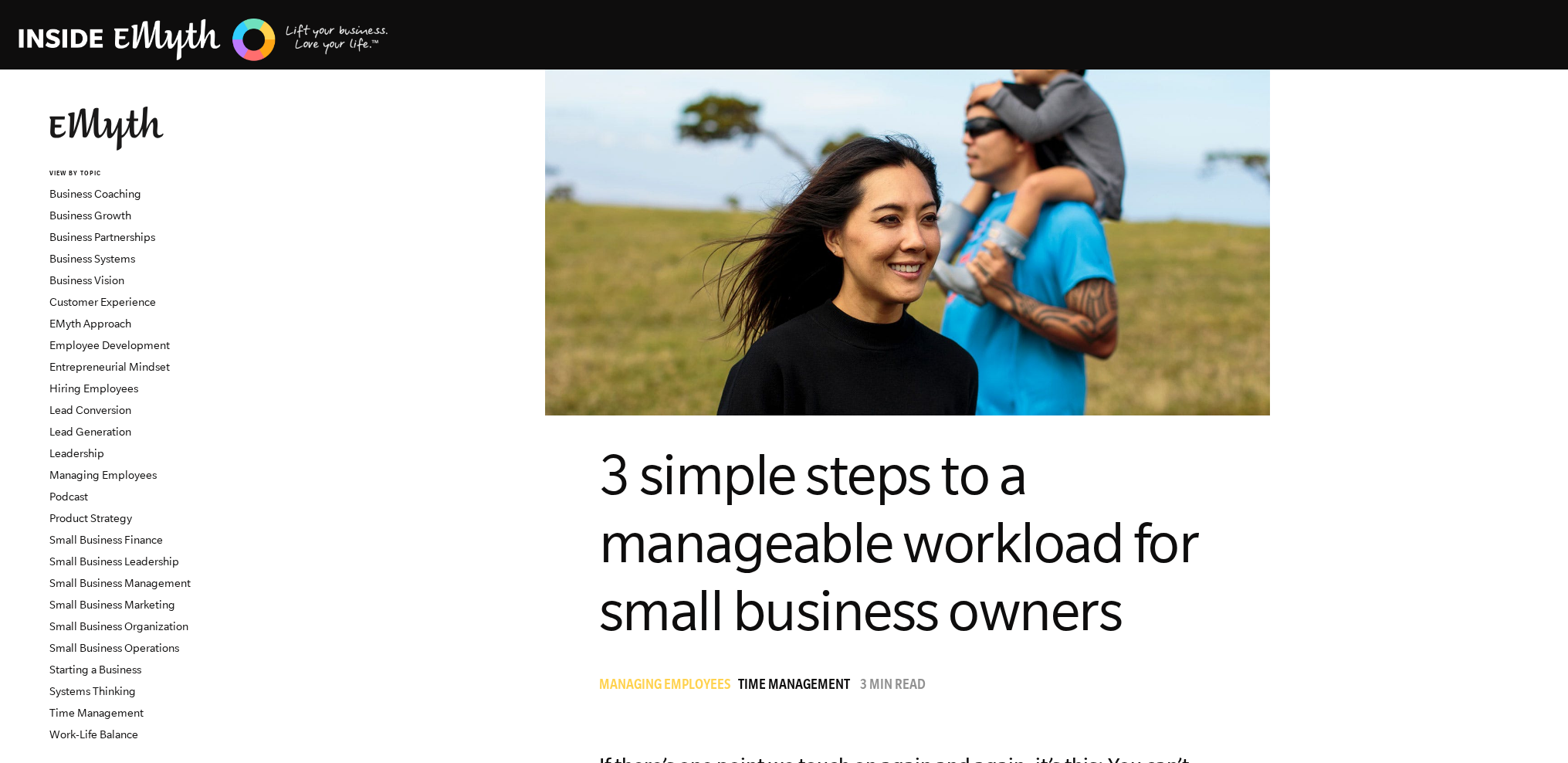
click at [693, 622] on span "3 simple steps to a manageable workload for small business owners" at bounding box center [899, 541] width 600 height 199
click at [1015, 558] on span "3 simple steps to a manageable workload for small business owners" at bounding box center [899, 541] width 600 height 199
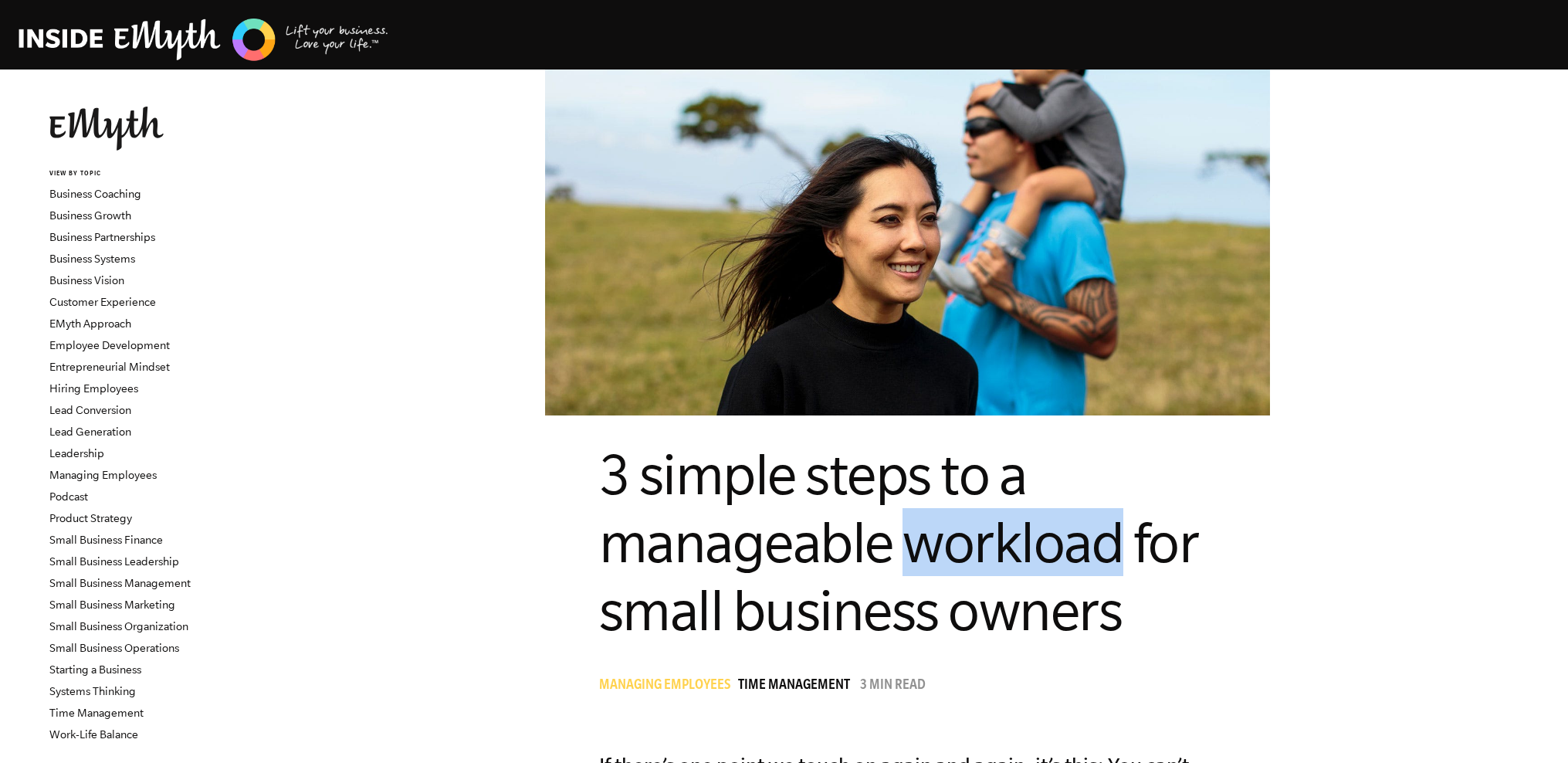
click at [1014, 558] on span "3 simple steps to a manageable workload for small business owners" at bounding box center [899, 541] width 600 height 199
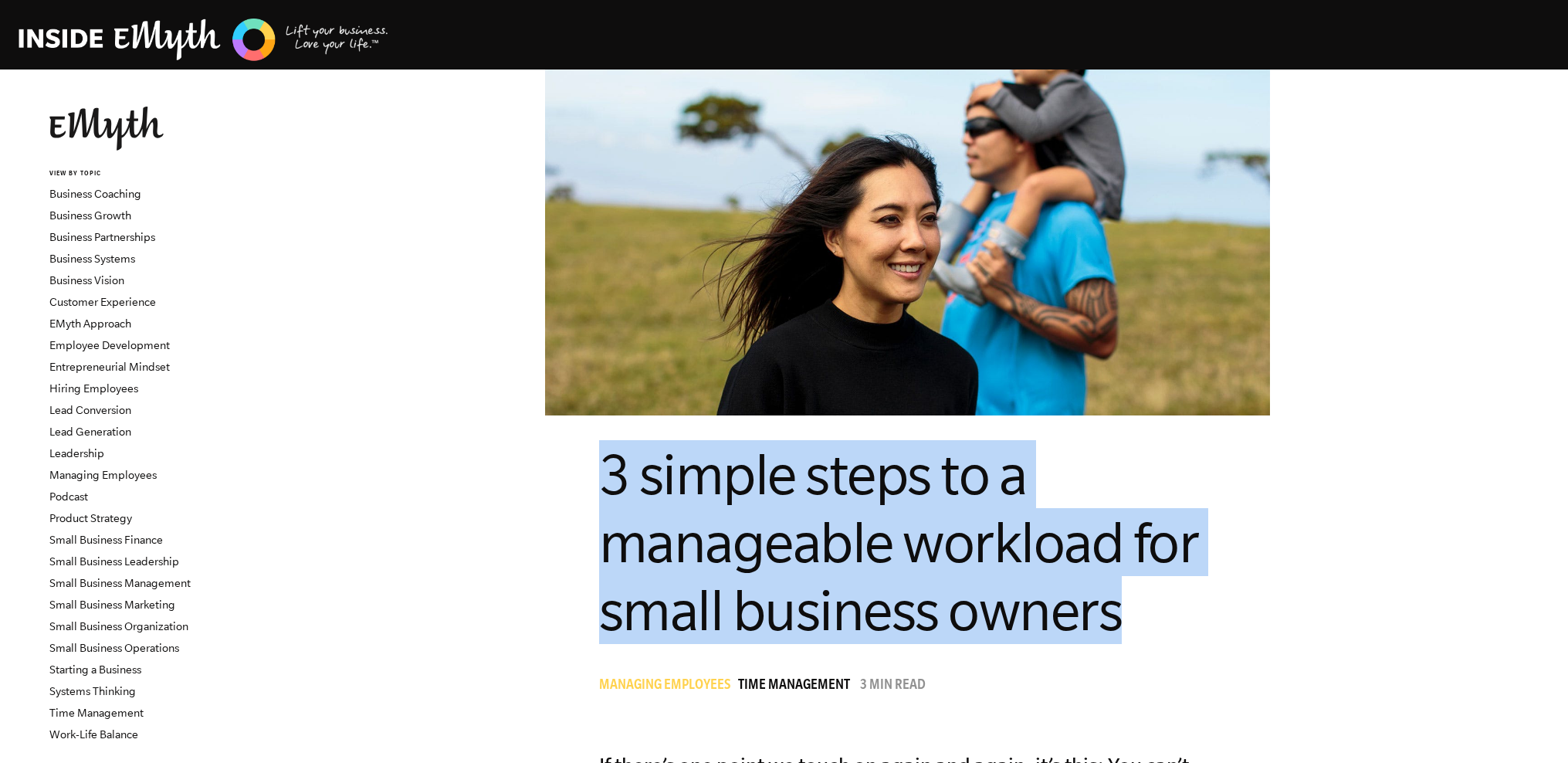
click at [1014, 558] on span "3 simple steps to a manageable workload for small business owners" at bounding box center [899, 541] width 600 height 199
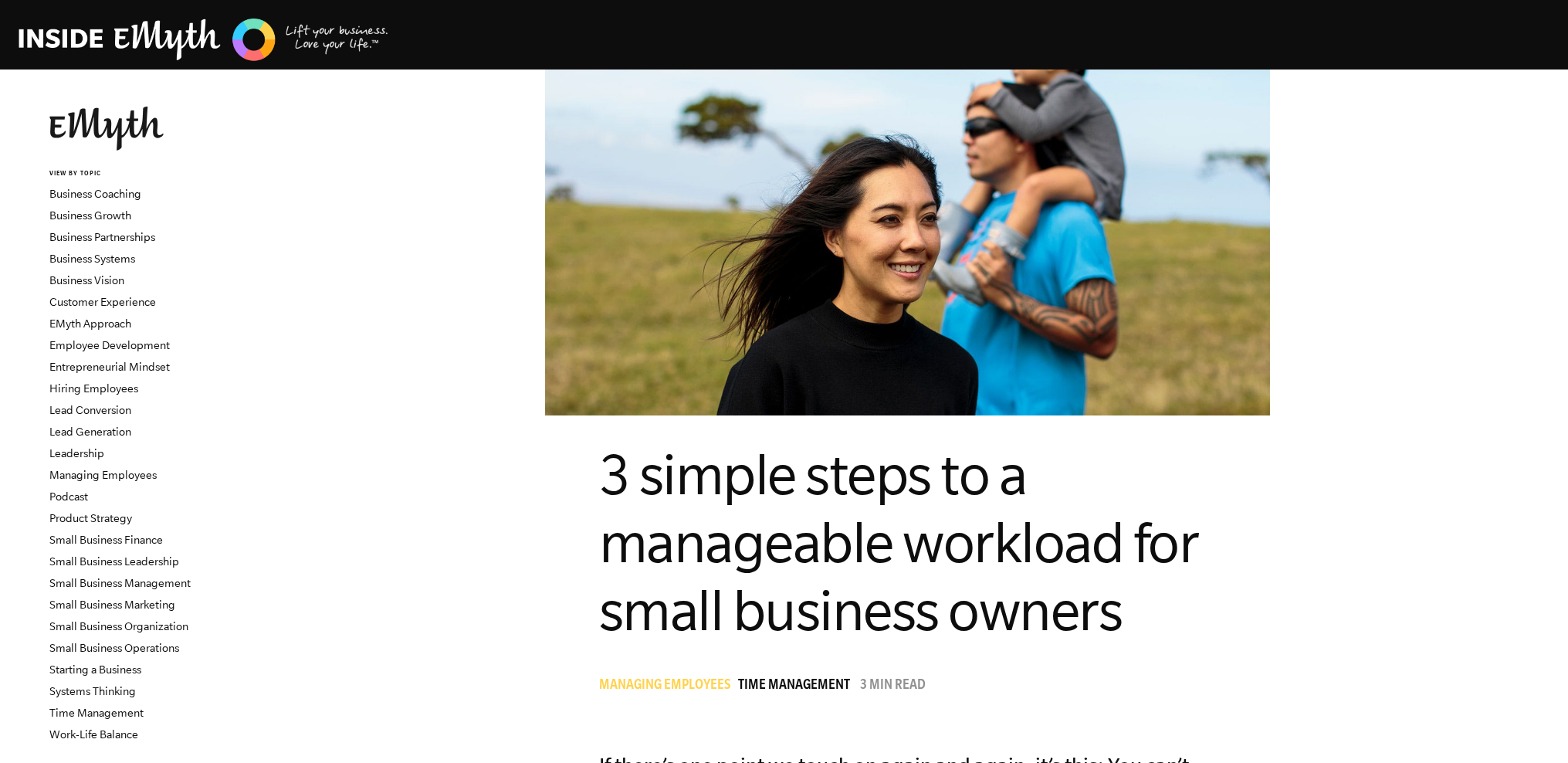
click at [471, 393] on figure at bounding box center [908, 242] width 1111 height 346
